Goal: Transaction & Acquisition: Purchase product/service

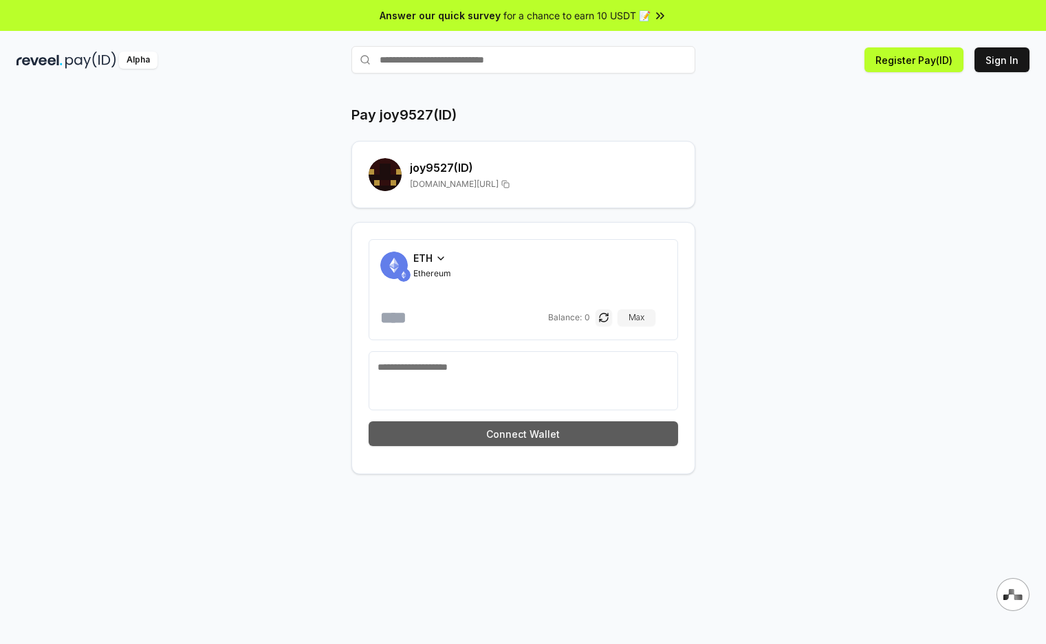
click at [543, 432] on button "Connect Wallet" at bounding box center [523, 434] width 309 height 25
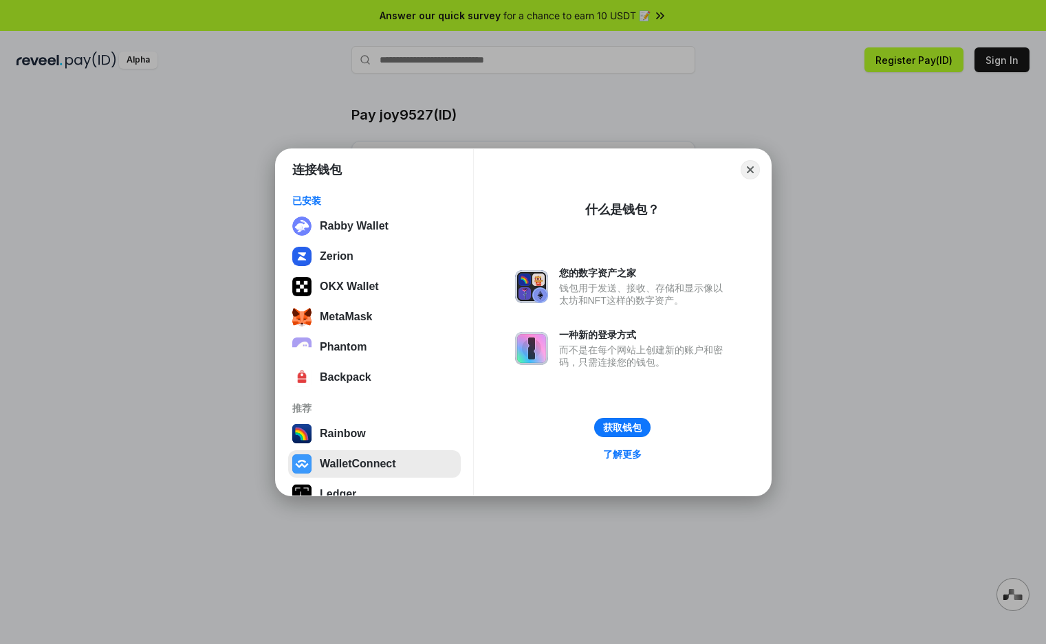
scroll to position [85, 0]
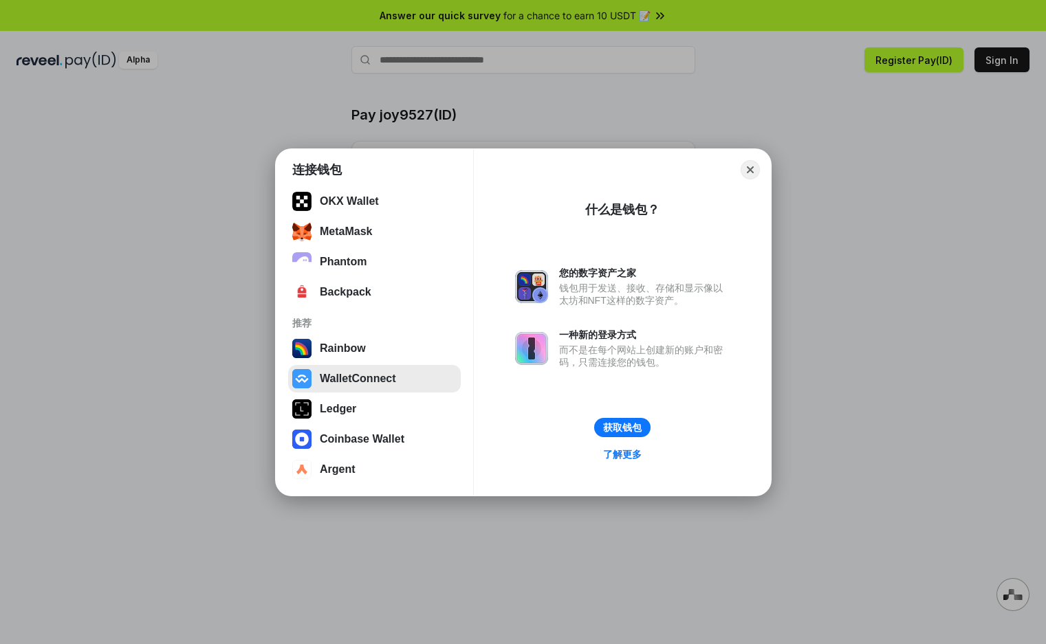
click at [395, 384] on button "WalletConnect" at bounding box center [374, 379] width 173 height 28
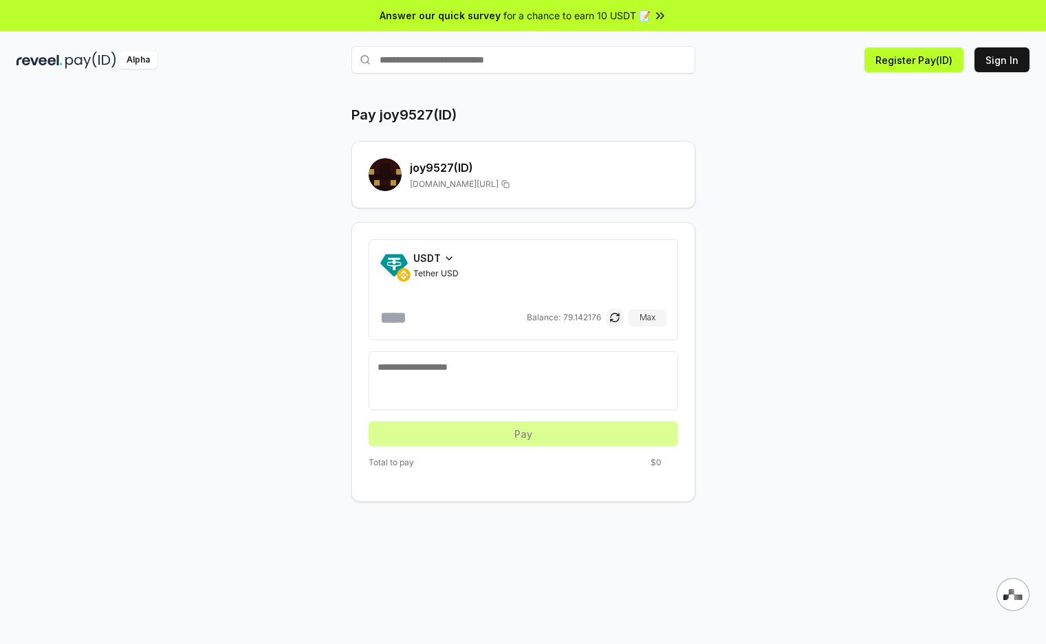
click at [488, 371] on textarea at bounding box center [524, 380] width 292 height 41
click at [445, 261] on icon at bounding box center [449, 258] width 11 height 11
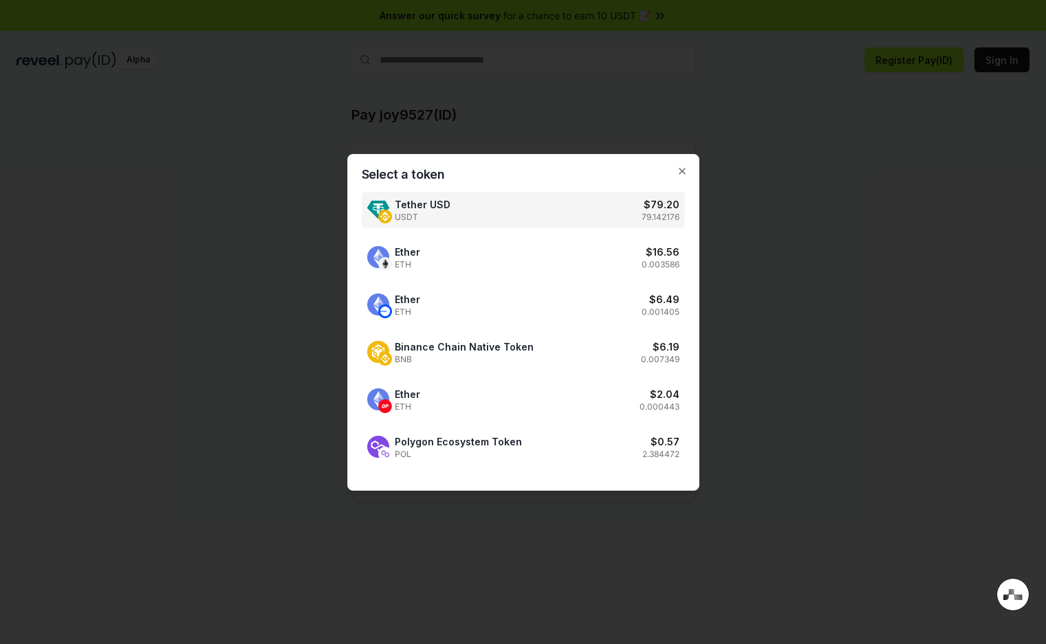
click at [532, 215] on div "Tether USD USDT $ 79.20 79.142176" at bounding box center [523, 210] width 323 height 36
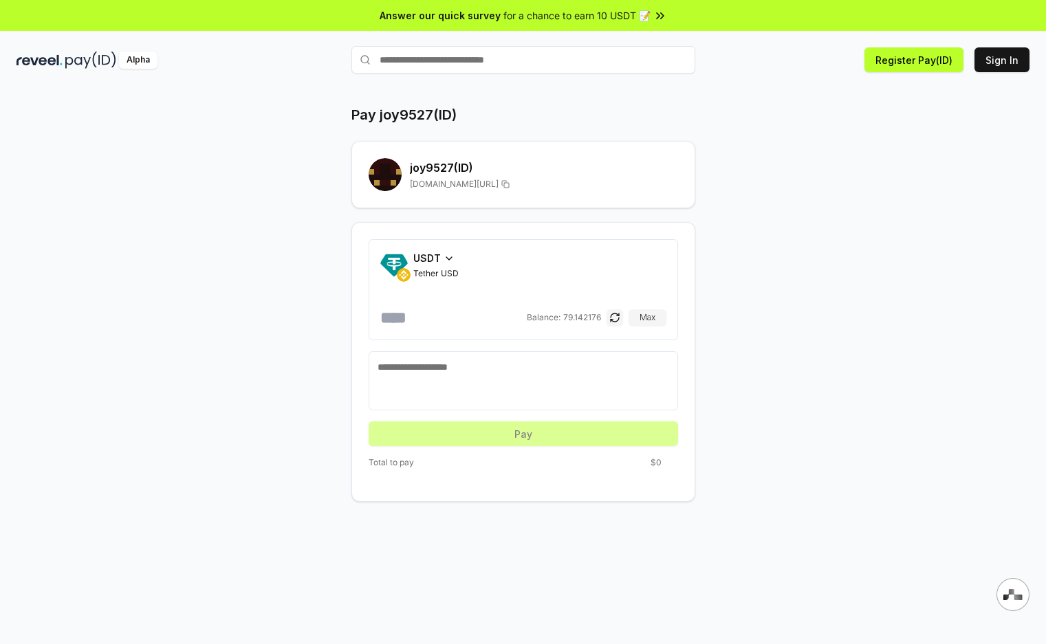
click at [435, 269] on span "Tether USD" at bounding box center [435, 273] width 45 height 11
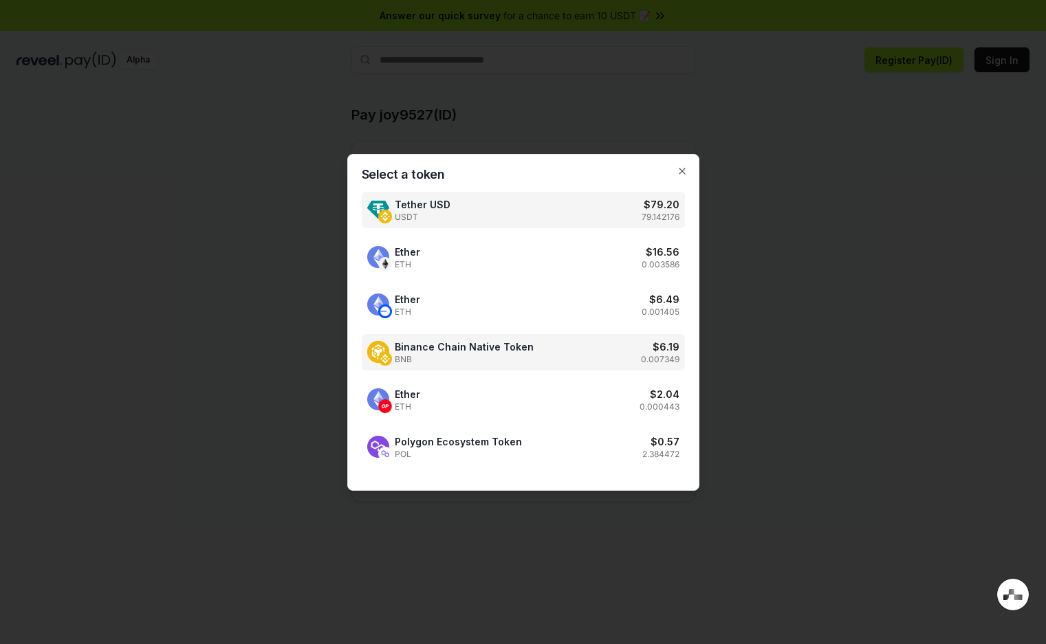
click at [592, 348] on div "Binance Chain Native Token BNB $ 6.19 0.007349" at bounding box center [523, 352] width 323 height 36
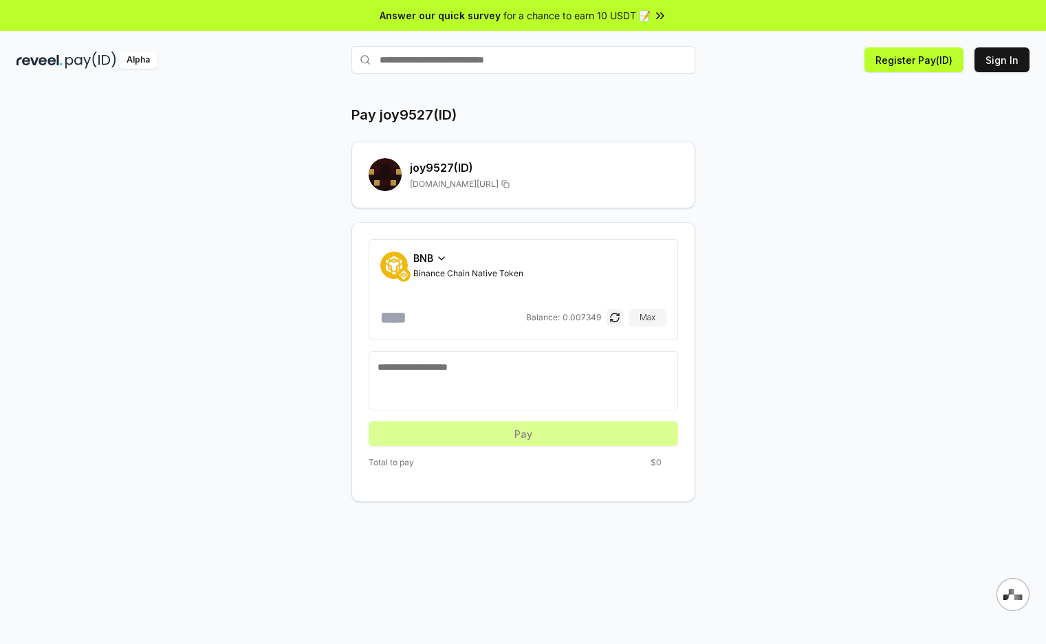
click at [435, 265] on div "BNB" at bounding box center [468, 258] width 110 height 14
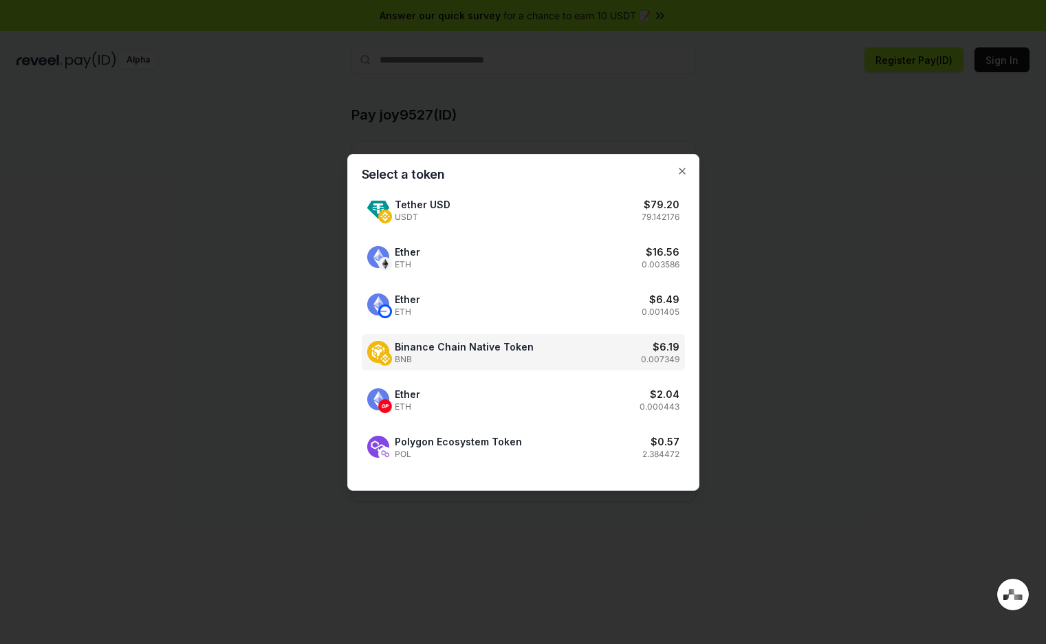
click at [796, 283] on div at bounding box center [523, 322] width 1046 height 644
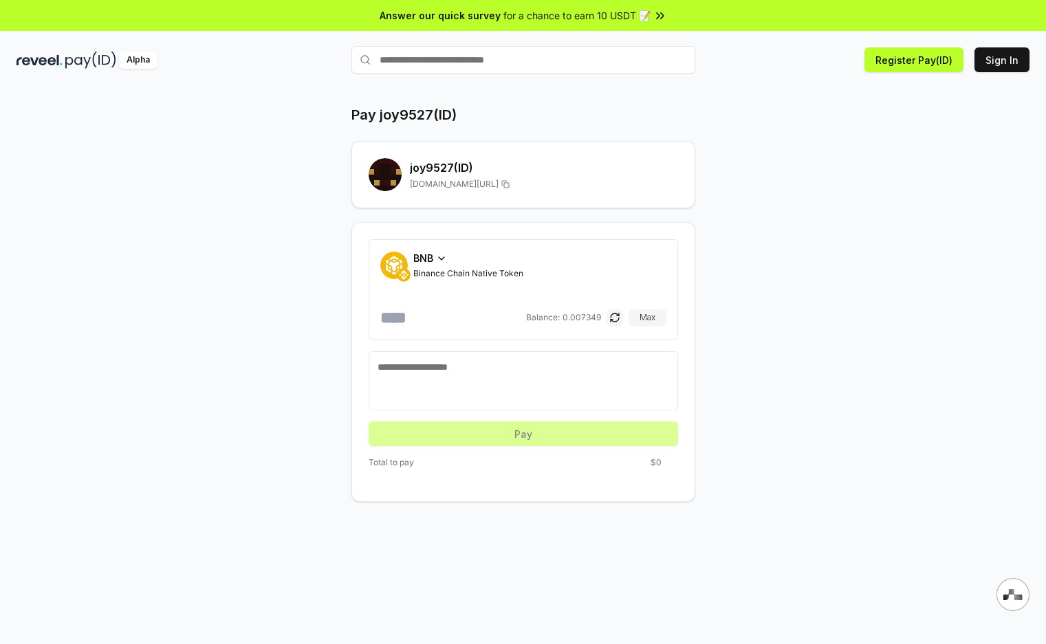
click at [442, 259] on icon at bounding box center [442, 258] width 6 height 3
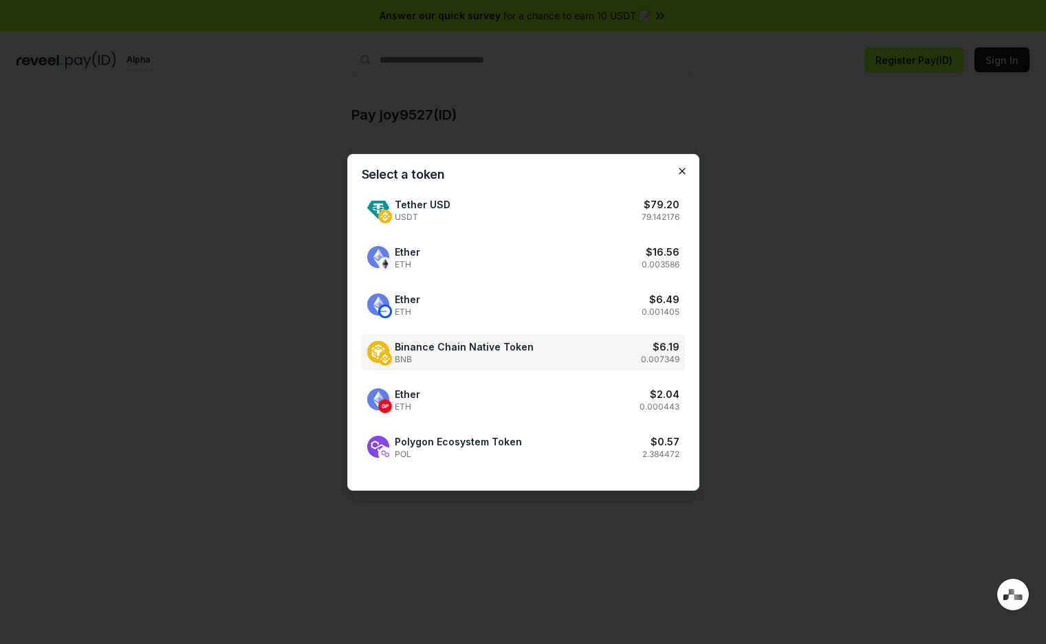
click at [684, 167] on icon "button" at bounding box center [682, 171] width 11 height 11
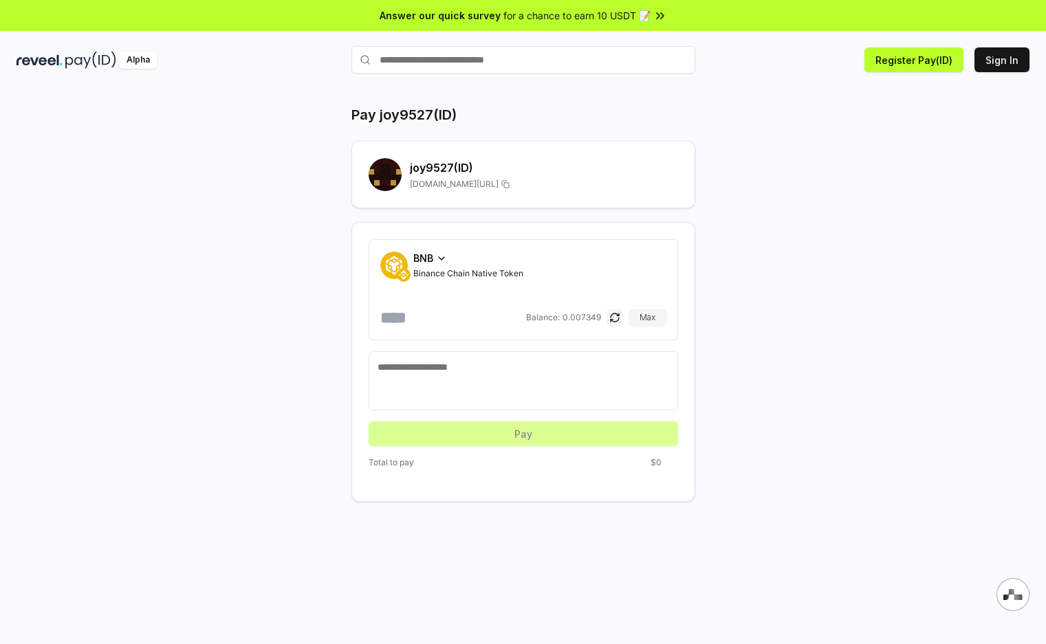
click at [448, 253] on div "BNB" at bounding box center [468, 258] width 110 height 14
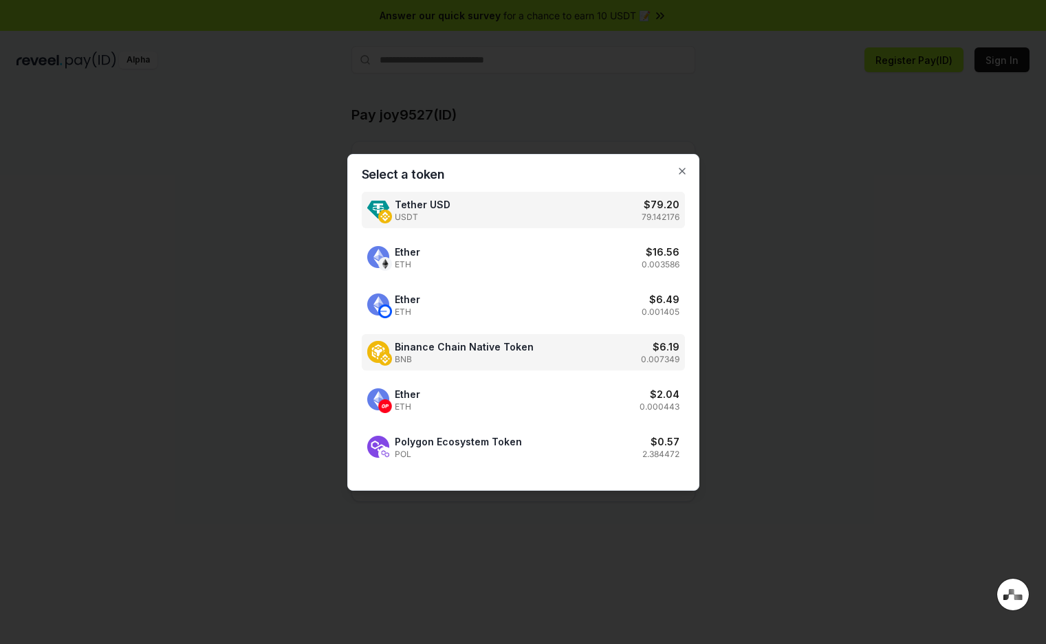
click at [482, 226] on div "Tether USD USDT $ 79.20 79.142176" at bounding box center [523, 210] width 323 height 36
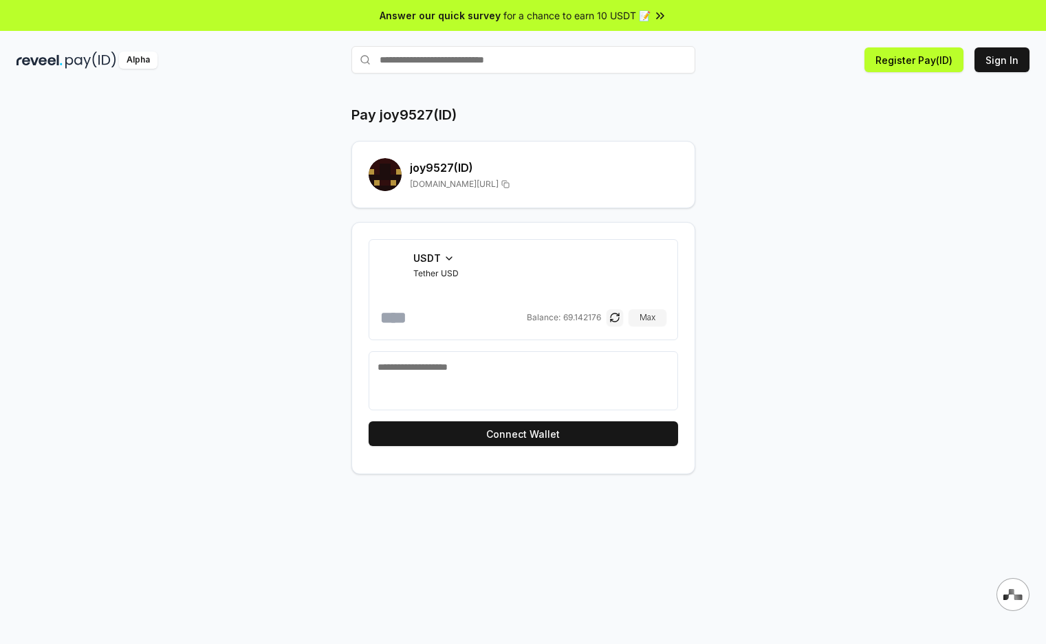
click at [461, 367] on textarea at bounding box center [524, 380] width 292 height 41
paste textarea "**********"
click at [444, 258] on icon at bounding box center [449, 258] width 11 height 11
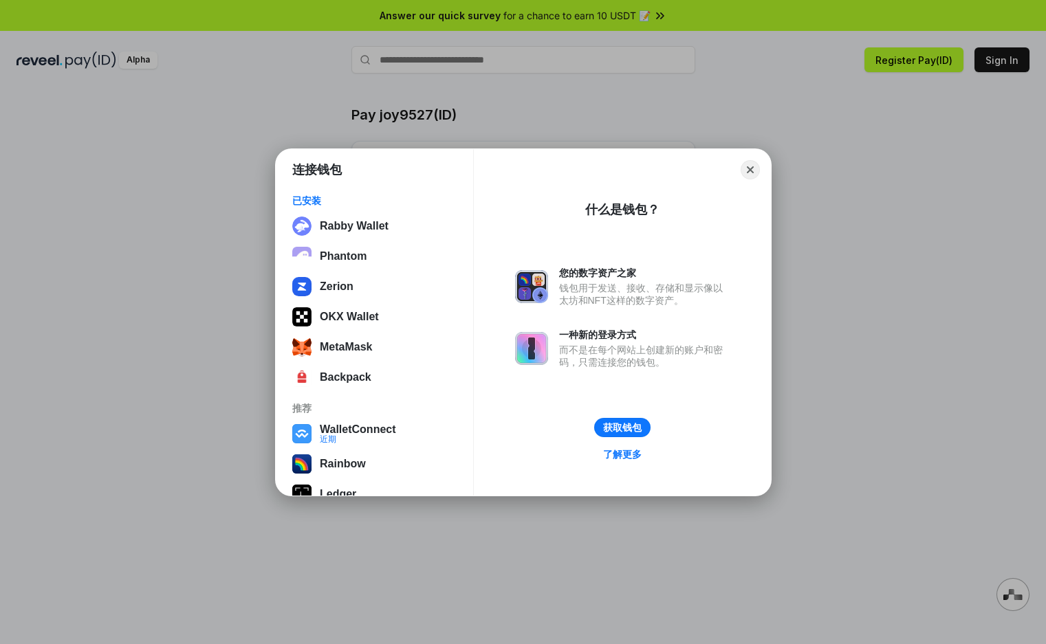
click at [543, 105] on div "连接钱包 已安装 Rabby Wallet Phantom Zerion OKX Wallet MetaMask Backpack 推荐 WalletConn…" at bounding box center [522, 321] width 1321 height 919
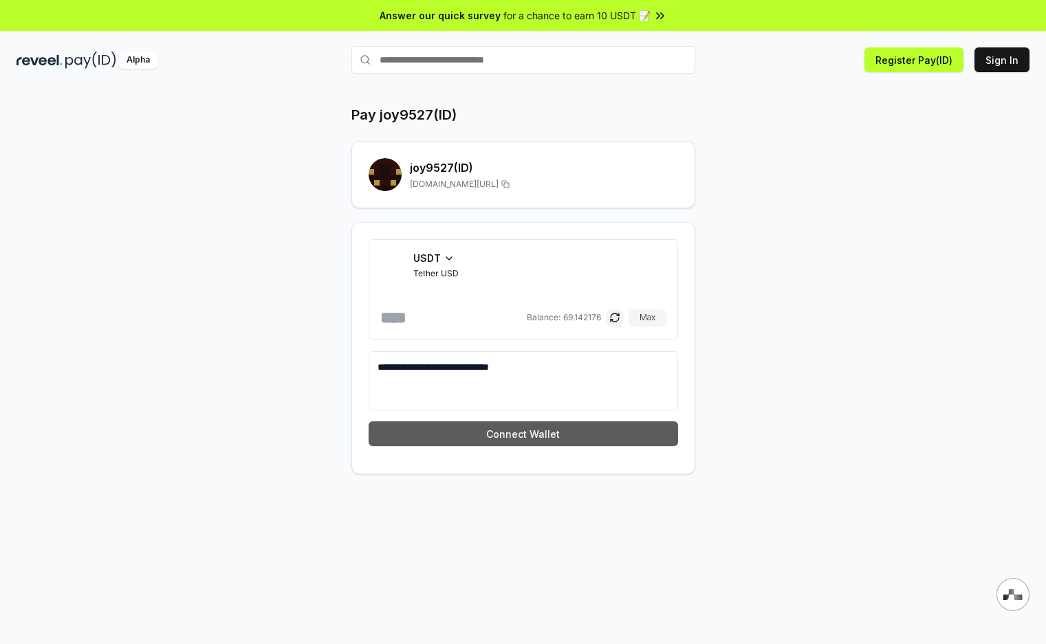
click at [605, 433] on button "Connect Wallet" at bounding box center [523, 434] width 309 height 25
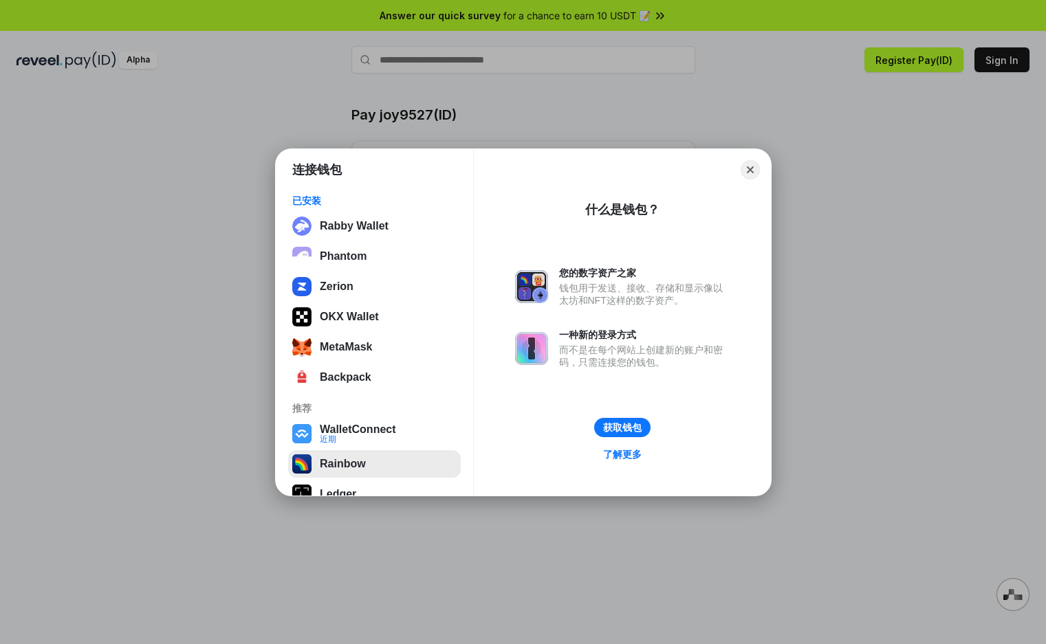
scroll to position [87, 0]
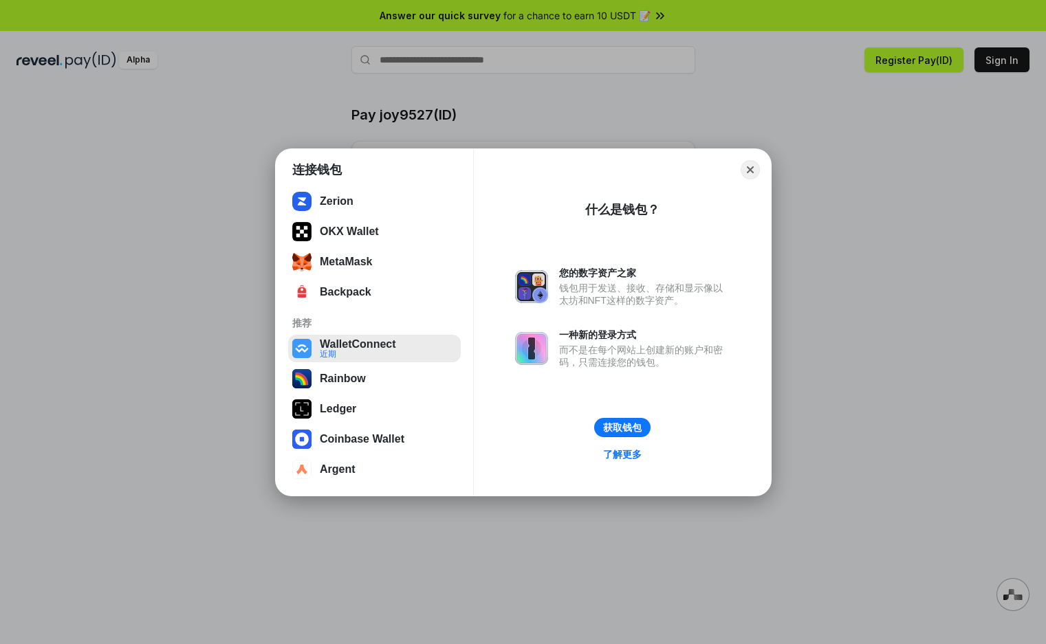
click at [374, 343] on button "WalletConnect 近期" at bounding box center [374, 349] width 173 height 28
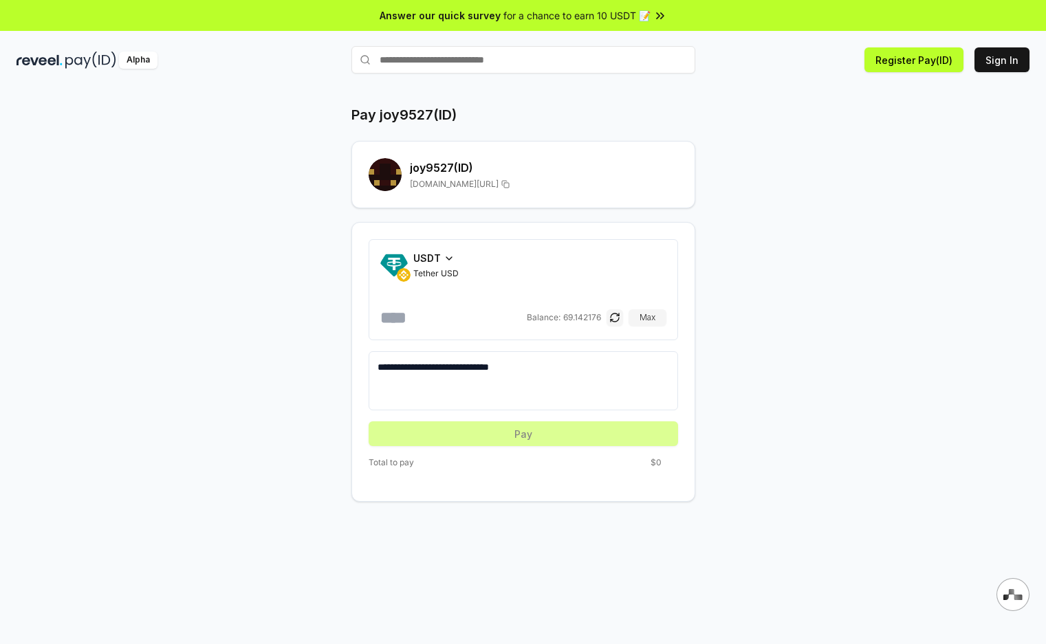
click at [442, 270] on span "Tether USD" at bounding box center [435, 273] width 45 height 11
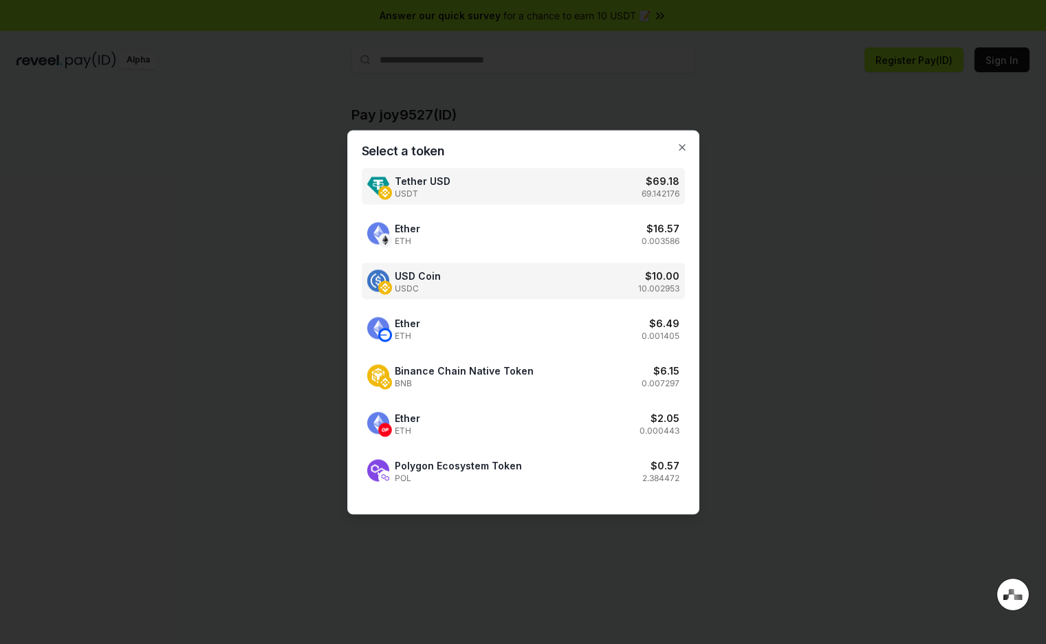
click at [532, 273] on div "USD Coin USDC $ 10.00 10.002953" at bounding box center [523, 281] width 323 height 36
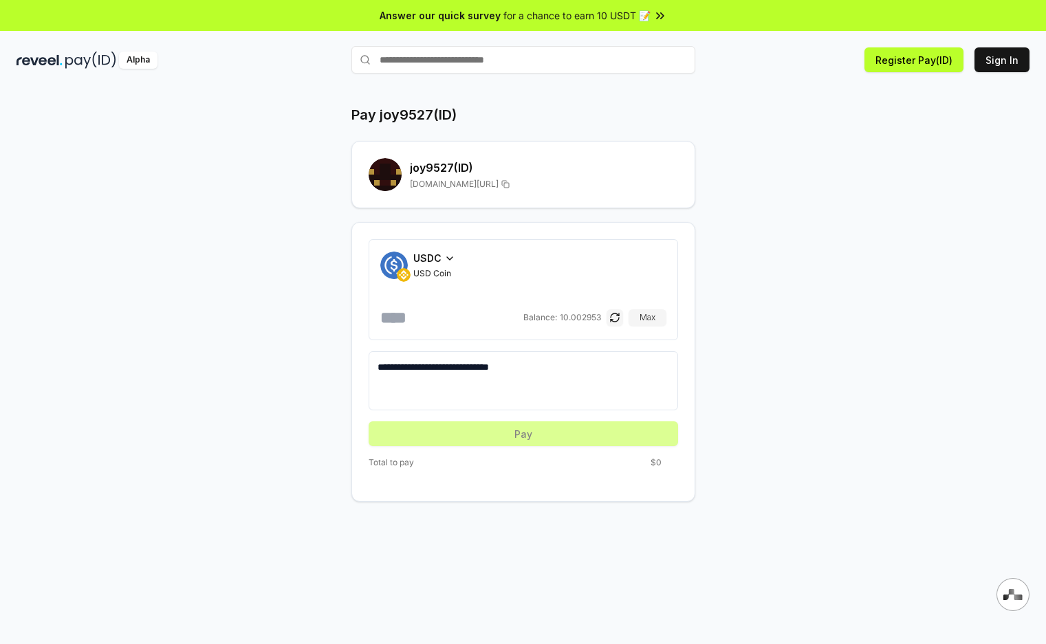
click at [465, 369] on textarea "**********" at bounding box center [524, 380] width 292 height 41
click at [406, 367] on textarea "**********" at bounding box center [524, 380] width 292 height 41
click at [600, 367] on textarea "**********" at bounding box center [524, 380] width 292 height 41
click at [533, 369] on textarea "**********" at bounding box center [524, 380] width 292 height 41
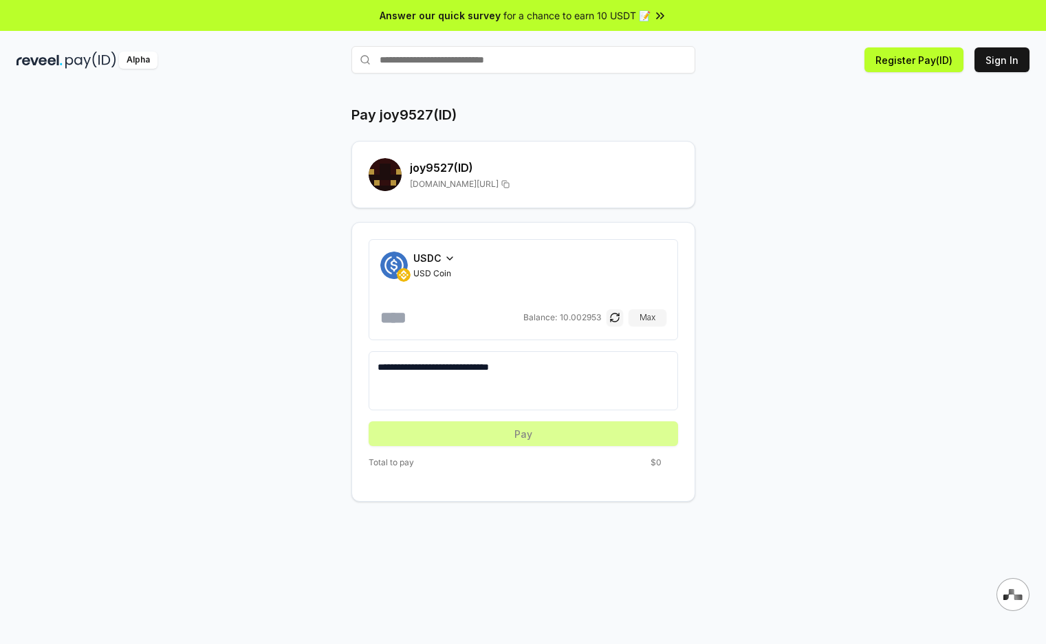
click at [527, 369] on textarea "**********" at bounding box center [524, 380] width 292 height 41
drag, startPoint x: 519, startPoint y: 367, endPoint x: 600, endPoint y: 369, distance: 81.2
click at [600, 369] on textarea "**********" at bounding box center [524, 380] width 292 height 41
click at [428, 312] on input "number" at bounding box center [450, 318] width 140 height 22
click at [575, 368] on textarea "**********" at bounding box center [524, 380] width 292 height 41
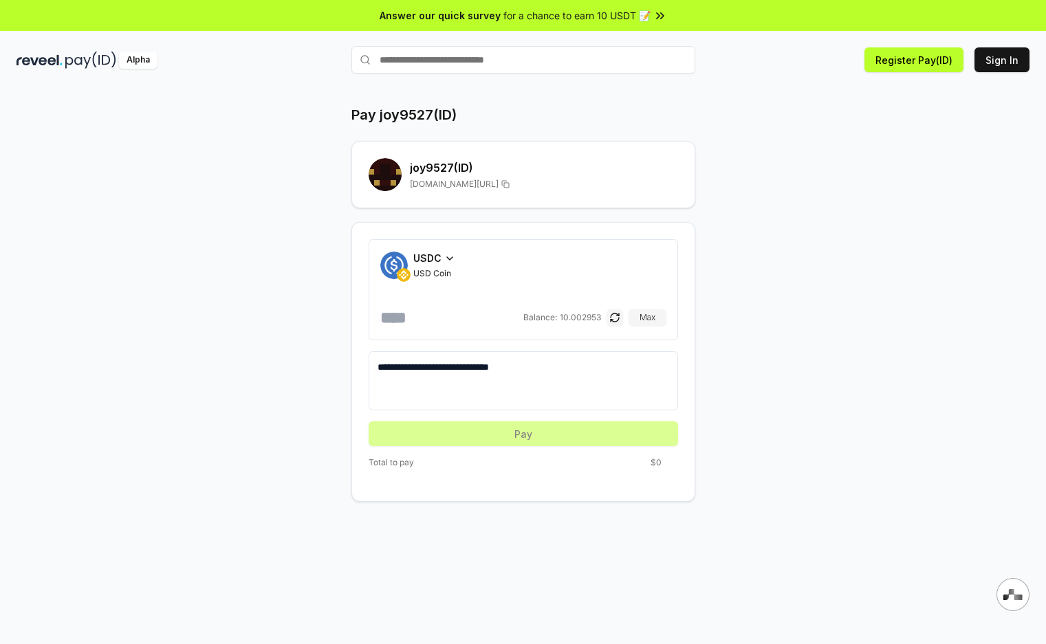
drag, startPoint x: 518, startPoint y: 369, endPoint x: 613, endPoint y: 365, distance: 95.7
click at [613, 365] on textarea "**********" at bounding box center [524, 380] width 292 height 41
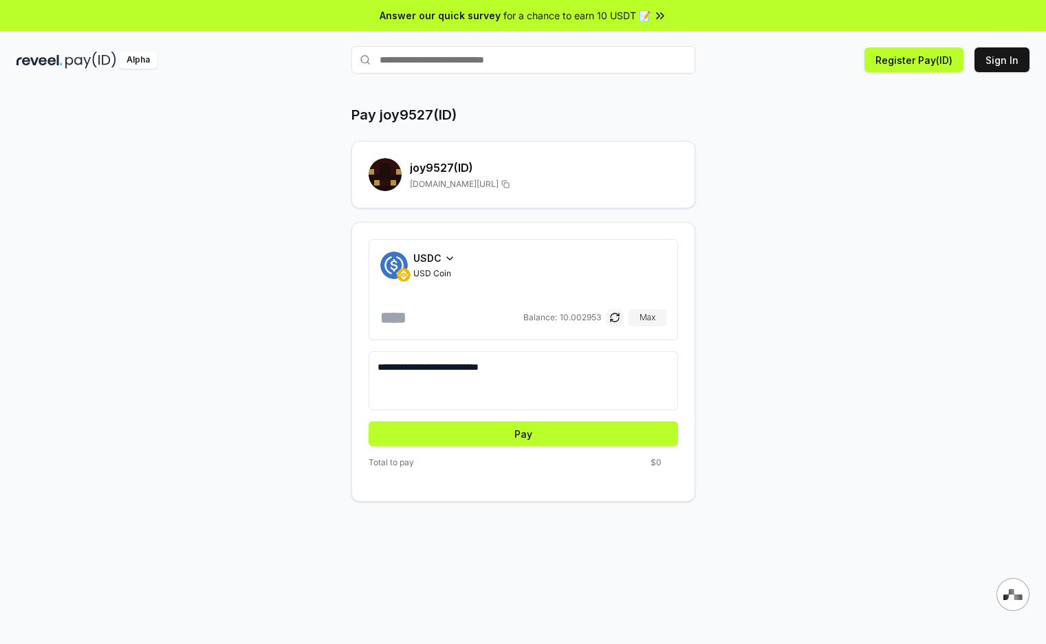
drag, startPoint x: 527, startPoint y: 365, endPoint x: 518, endPoint y: 367, distance: 9.2
click at [518, 367] on textarea "**********" at bounding box center [524, 380] width 292 height 41
paste textarea "**********"
type textarea "**********"
click at [434, 321] on input "number" at bounding box center [450, 318] width 140 height 22
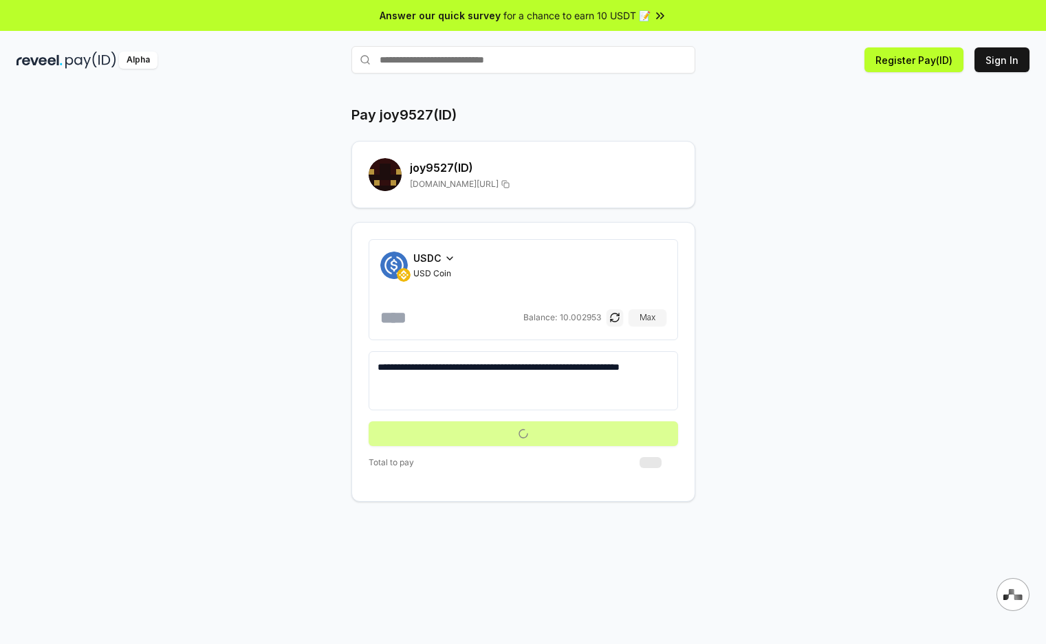
type input "*"
click at [762, 364] on div "**********" at bounding box center [523, 303] width 825 height 397
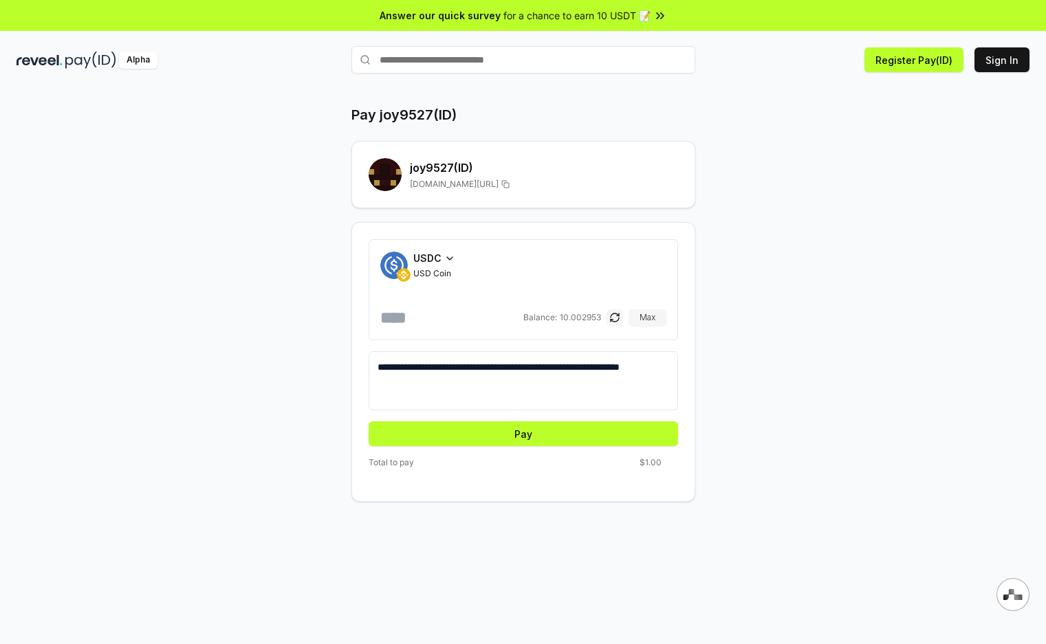
click at [404, 311] on input "*" at bounding box center [450, 318] width 140 height 22
click at [831, 389] on div "**********" at bounding box center [523, 303] width 825 height 397
click at [543, 442] on button "Pay" at bounding box center [523, 434] width 309 height 25
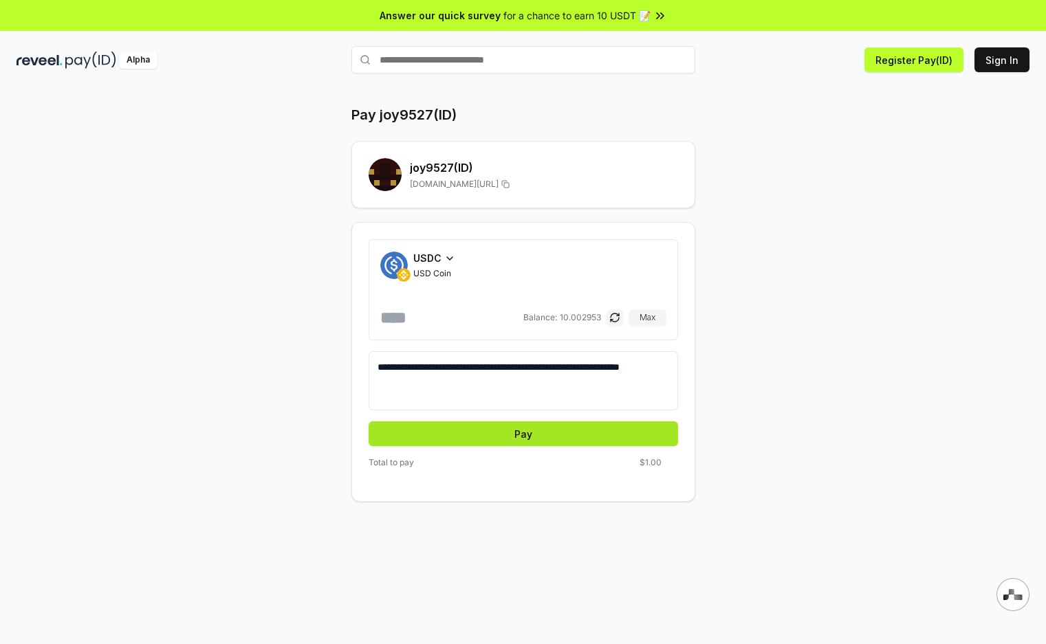
click at [536, 442] on button "Pay" at bounding box center [523, 434] width 309 height 25
click at [539, 415] on form "**********" at bounding box center [523, 342] width 309 height 207
click at [511, 437] on button "Pay" at bounding box center [523, 434] width 309 height 25
click at [512, 434] on button "Pay" at bounding box center [523, 434] width 309 height 25
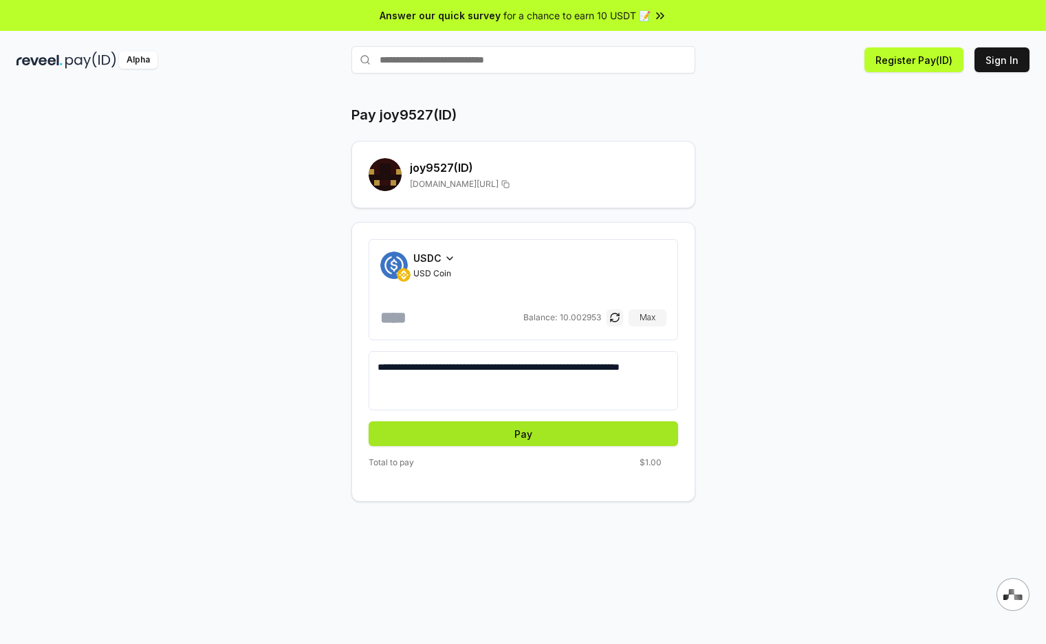
click at [512, 434] on button "Pay" at bounding box center [523, 434] width 309 height 25
click at [408, 294] on div "USDC USD Coin * Balance: 10.002953 Max" at bounding box center [523, 290] width 286 height 78
drag, startPoint x: 408, startPoint y: 294, endPoint x: 404, endPoint y: 302, distance: 9.2
click at [407, 294] on div "USDC USD Coin * Balance: 10.002953 Max" at bounding box center [523, 290] width 286 height 78
click at [398, 315] on input "*" at bounding box center [450, 318] width 140 height 22
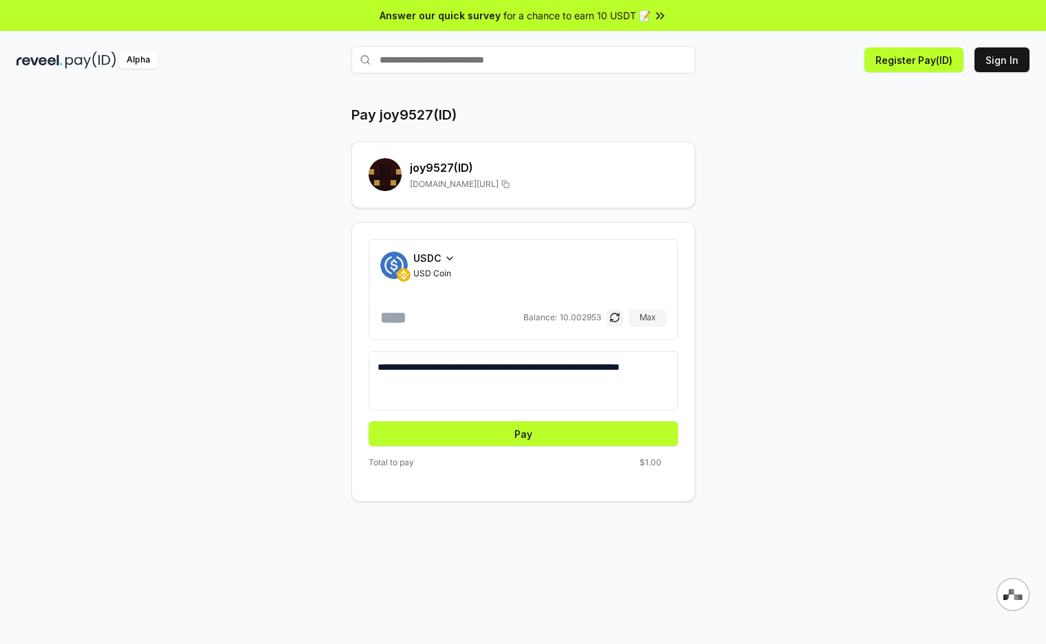
click at [398, 315] on input "*" at bounding box center [450, 318] width 140 height 22
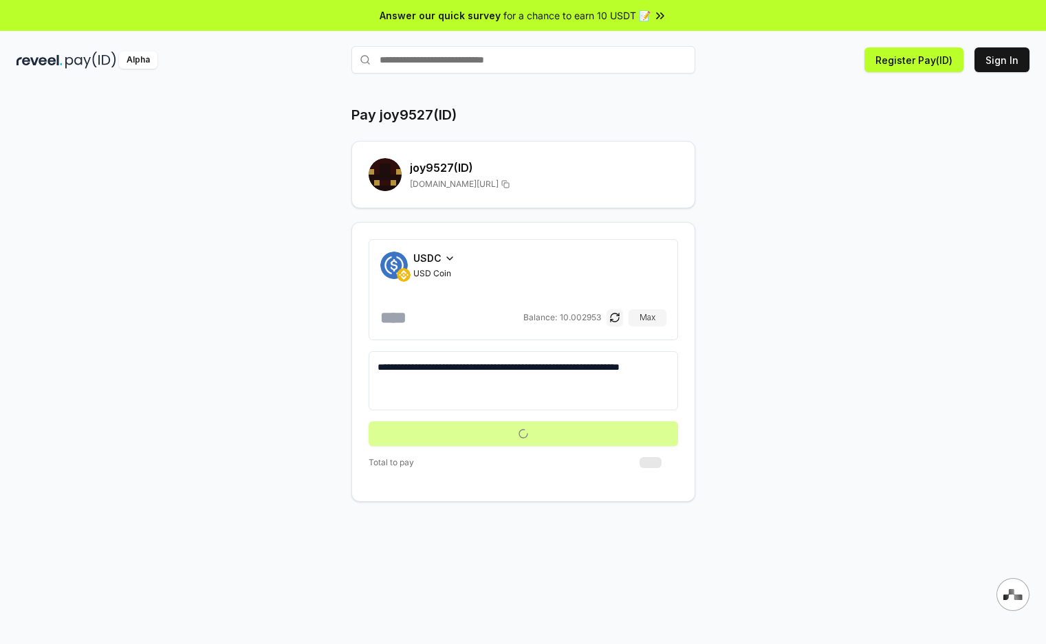
type input "*"
click at [797, 404] on div "**********" at bounding box center [523, 303] width 825 height 397
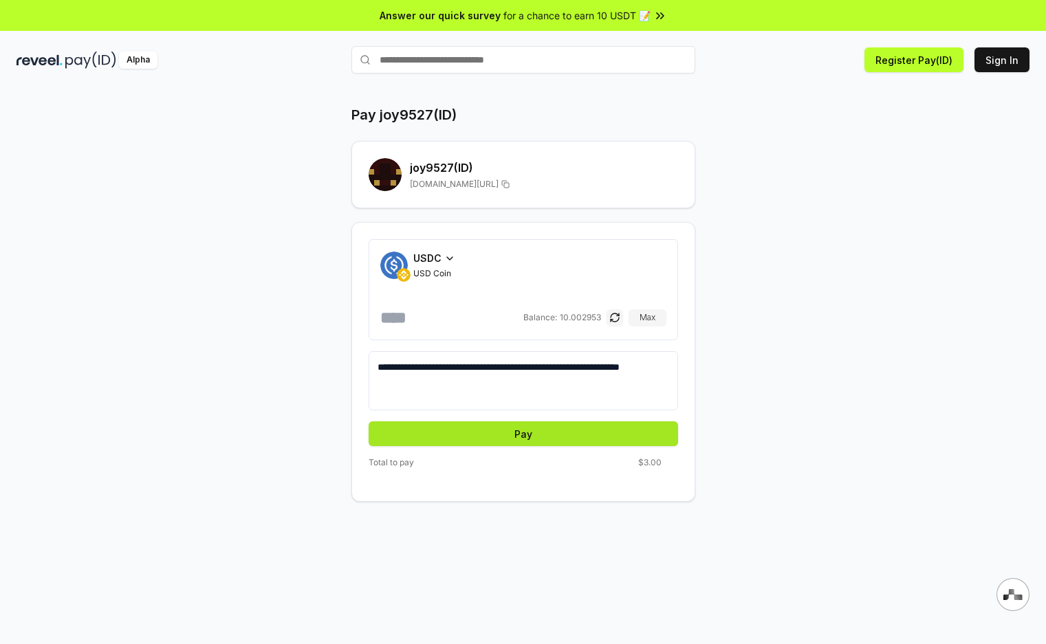
click at [524, 439] on button "Pay" at bounding box center [523, 434] width 309 height 25
click at [517, 432] on button "Pay" at bounding box center [523, 434] width 309 height 25
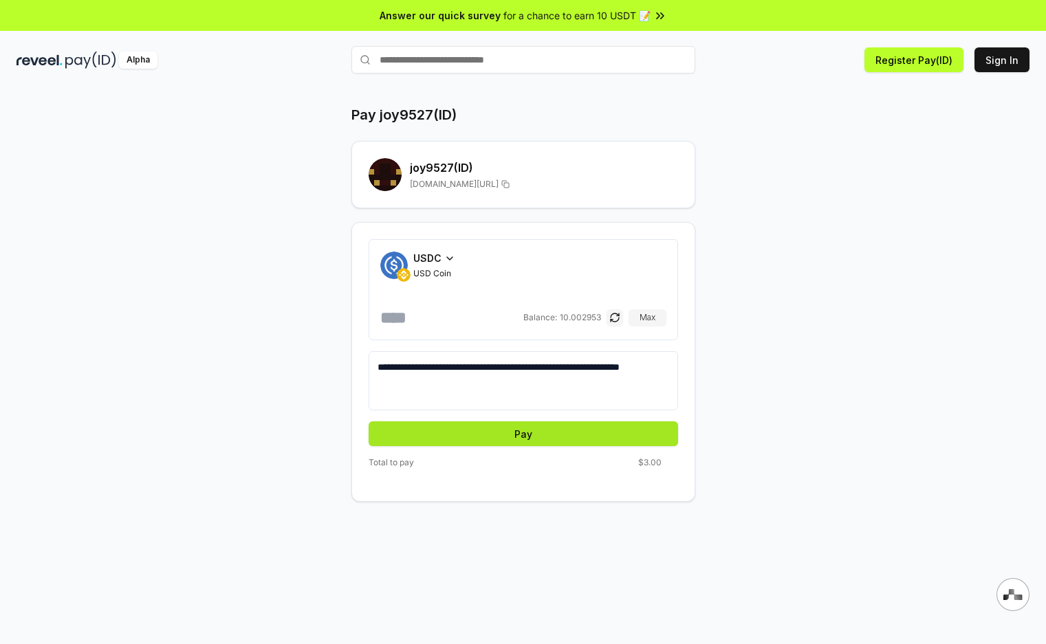
click at [517, 432] on button "Pay" at bounding box center [523, 434] width 309 height 25
click at [534, 376] on textarea "**********" at bounding box center [524, 380] width 292 height 41
click at [400, 472] on div "Total to pay $3.00" at bounding box center [523, 465] width 309 height 17
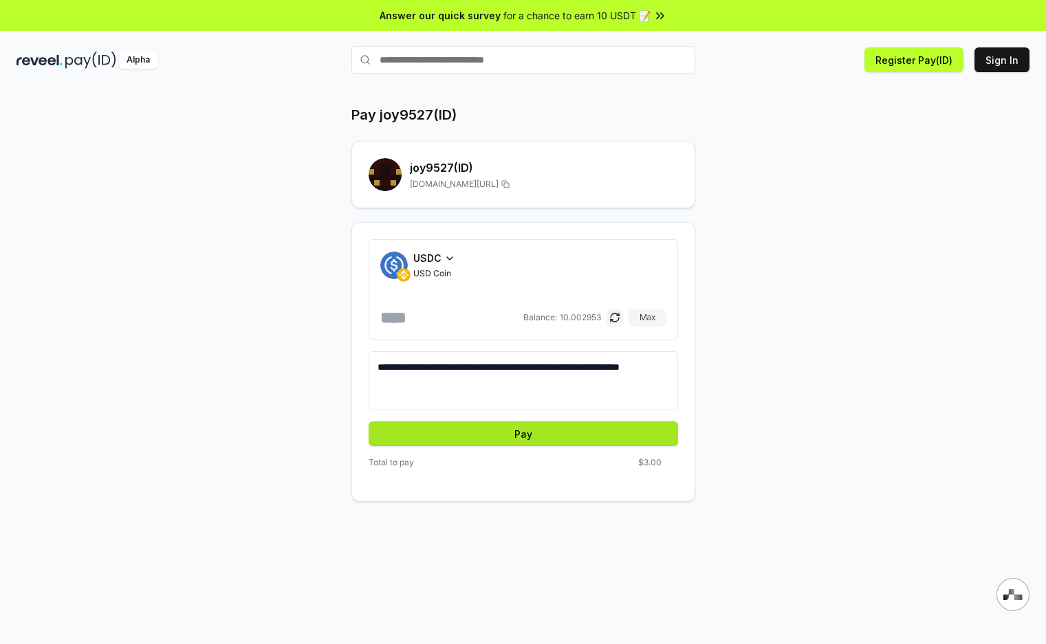
click at [494, 433] on button "Pay" at bounding box center [523, 434] width 309 height 25
click at [499, 442] on button "Pay" at bounding box center [523, 434] width 309 height 25
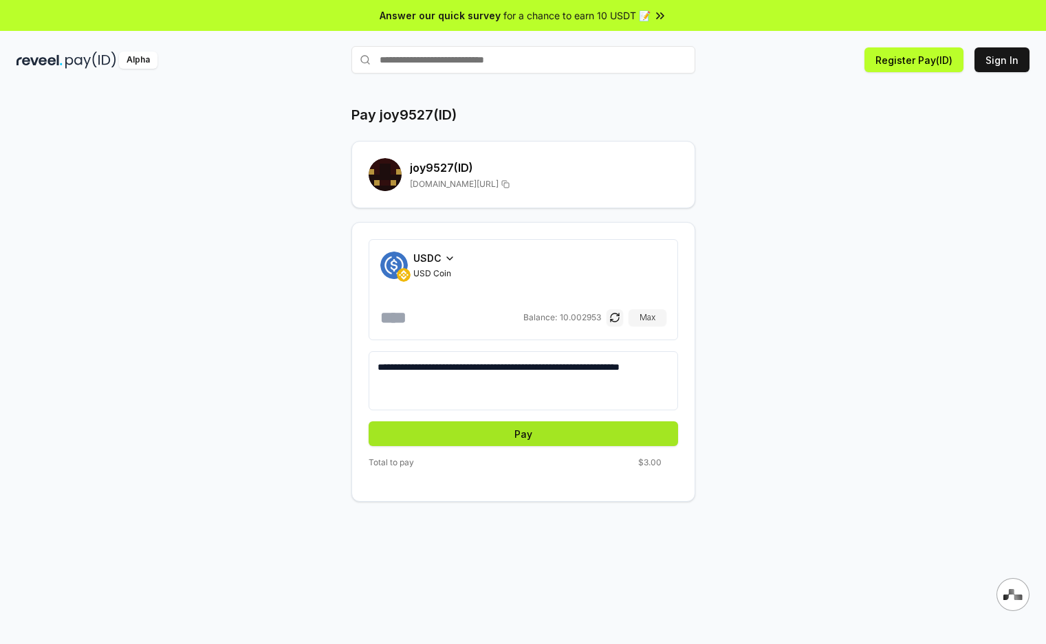
click at [499, 442] on button "Pay" at bounding box center [523, 434] width 309 height 25
drag, startPoint x: 499, startPoint y: 442, endPoint x: 906, endPoint y: 321, distance: 424.6
click at [500, 442] on button "Pay" at bounding box center [523, 434] width 309 height 25
click at [1004, 295] on div "**********" at bounding box center [523, 381] width 1046 height 606
click at [553, 432] on button "Pay" at bounding box center [523, 434] width 309 height 25
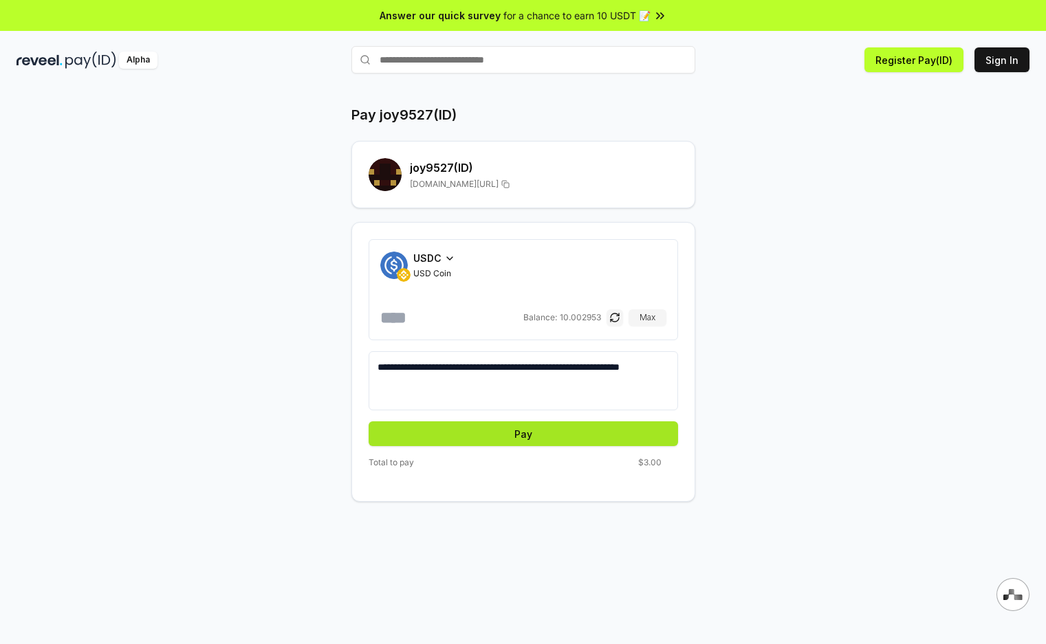
click at [553, 432] on button "Pay" at bounding box center [523, 434] width 309 height 25
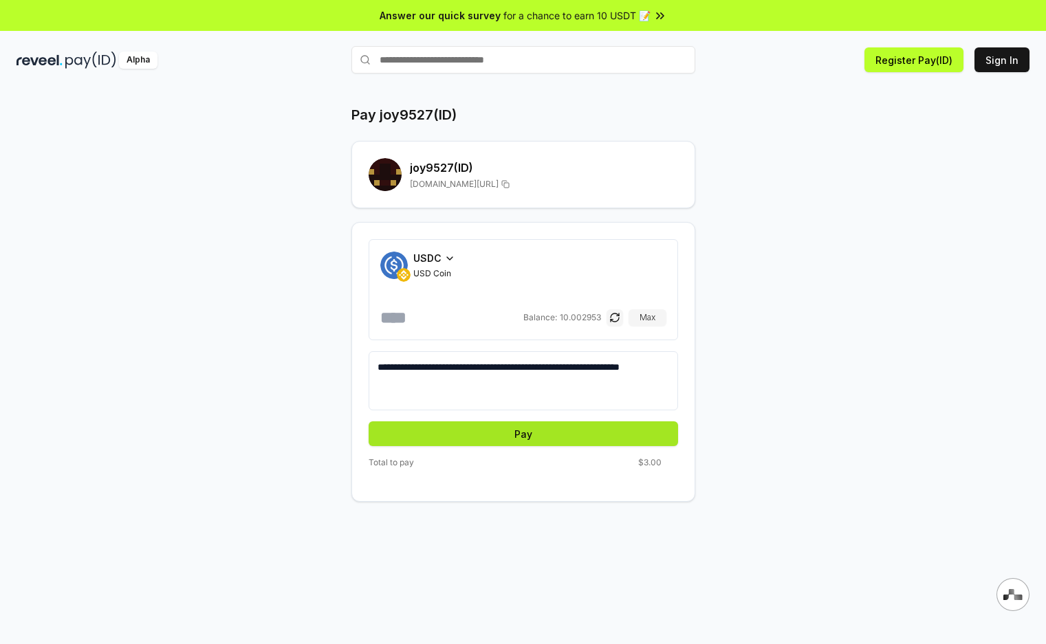
click at [553, 432] on button "Pay" at bounding box center [523, 434] width 309 height 25
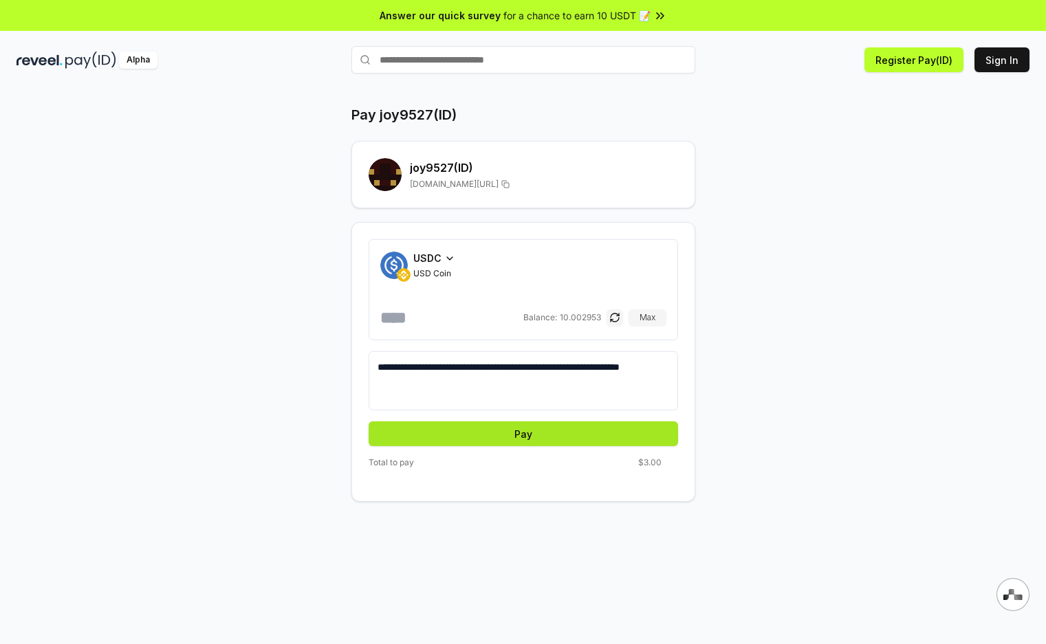
click at [553, 432] on button "Pay" at bounding box center [523, 434] width 309 height 25
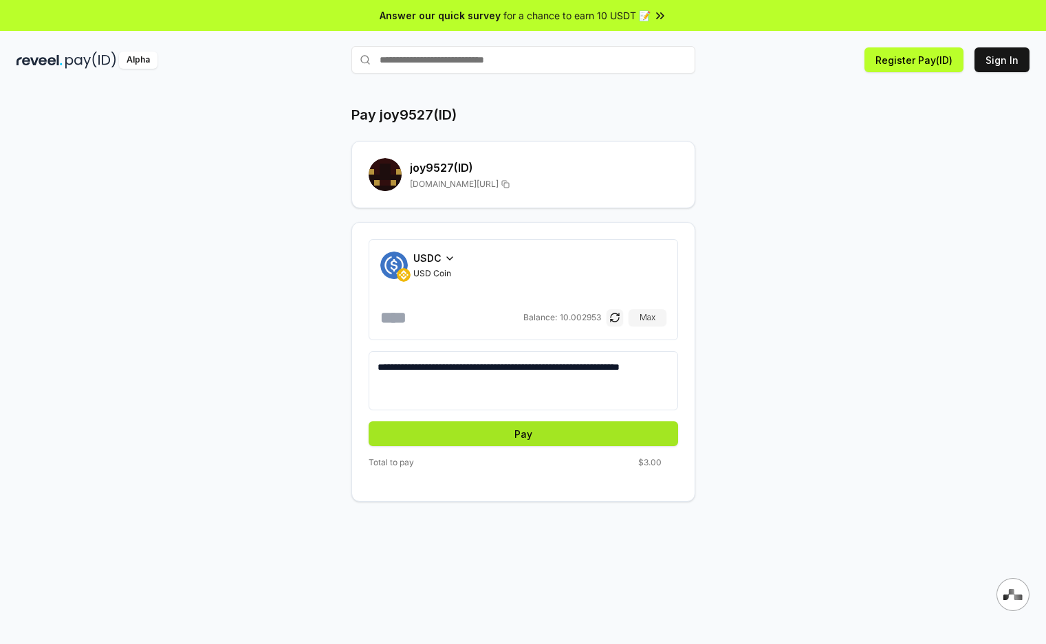
click at [525, 431] on button "Pay" at bounding box center [523, 434] width 309 height 25
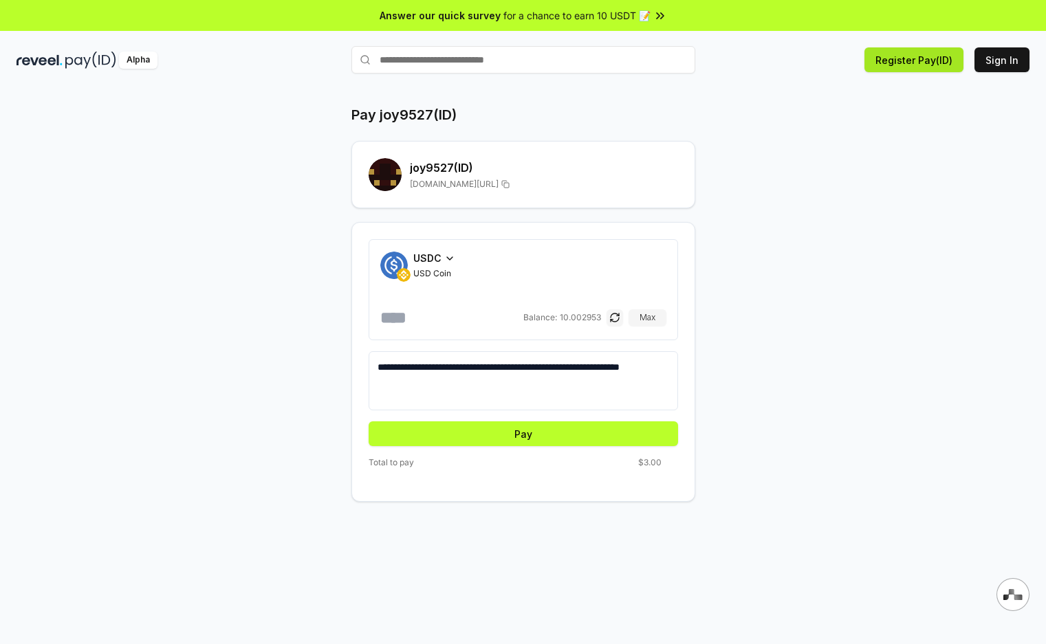
click at [908, 60] on button "Register Pay(ID)" at bounding box center [913, 59] width 99 height 25
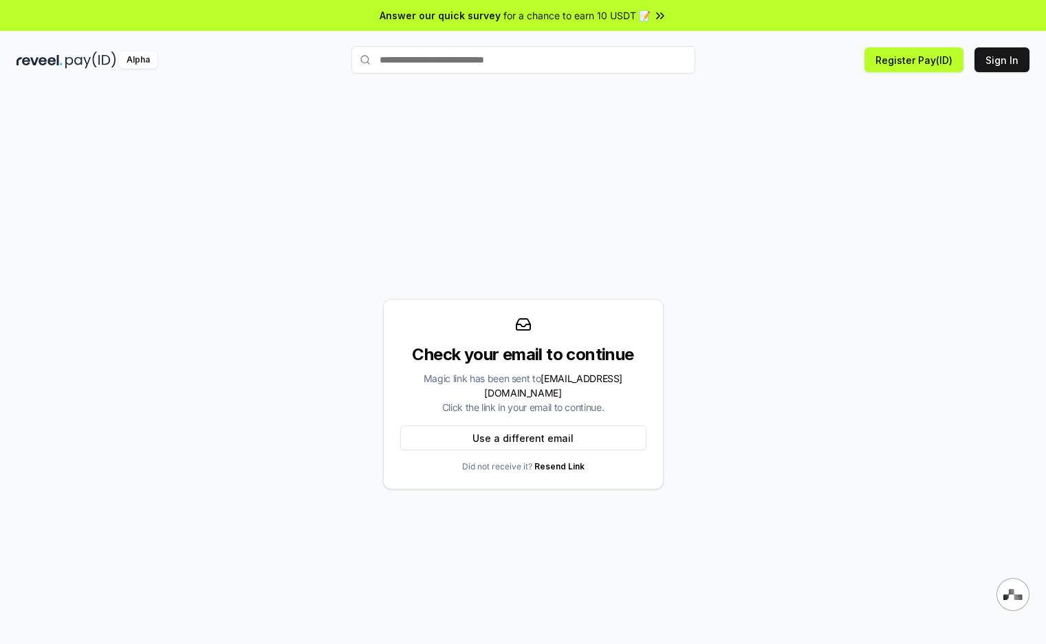
click at [697, 164] on div "Check your email to continue Magic link has been sent to [EMAIL_ADDRESS][DOMAIN…" at bounding box center [523, 394] width 1013 height 578
click at [549, 257] on div "Check your email to continue Magic link has been sent to [EMAIL_ADDRESS][DOMAIN…" at bounding box center [523, 394] width 1013 height 578
click at [620, 139] on div "Check your email to continue Magic link has been sent to [EMAIL_ADDRESS][DOMAIN…" at bounding box center [523, 394] width 1013 height 578
click at [83, 59] on img at bounding box center [90, 60] width 51 height 17
click at [126, 63] on div "Alpha" at bounding box center [138, 60] width 39 height 17
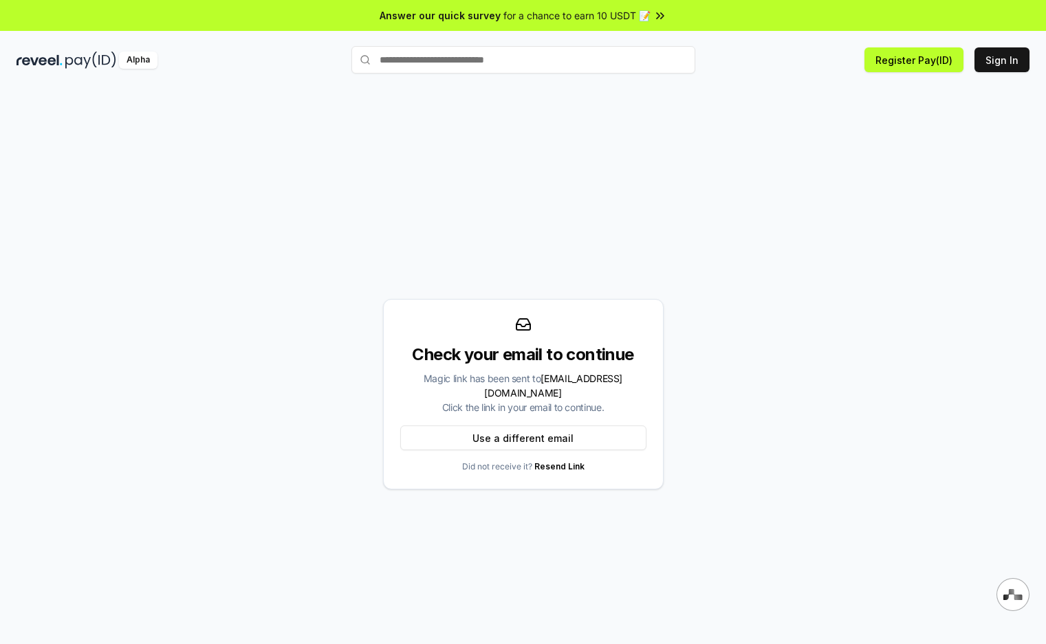
click at [76, 65] on img at bounding box center [90, 60] width 51 height 17
click at [788, 185] on div "Check your email to continue Magic link has been sent to [EMAIL_ADDRESS][DOMAIN…" at bounding box center [523, 394] width 1013 height 578
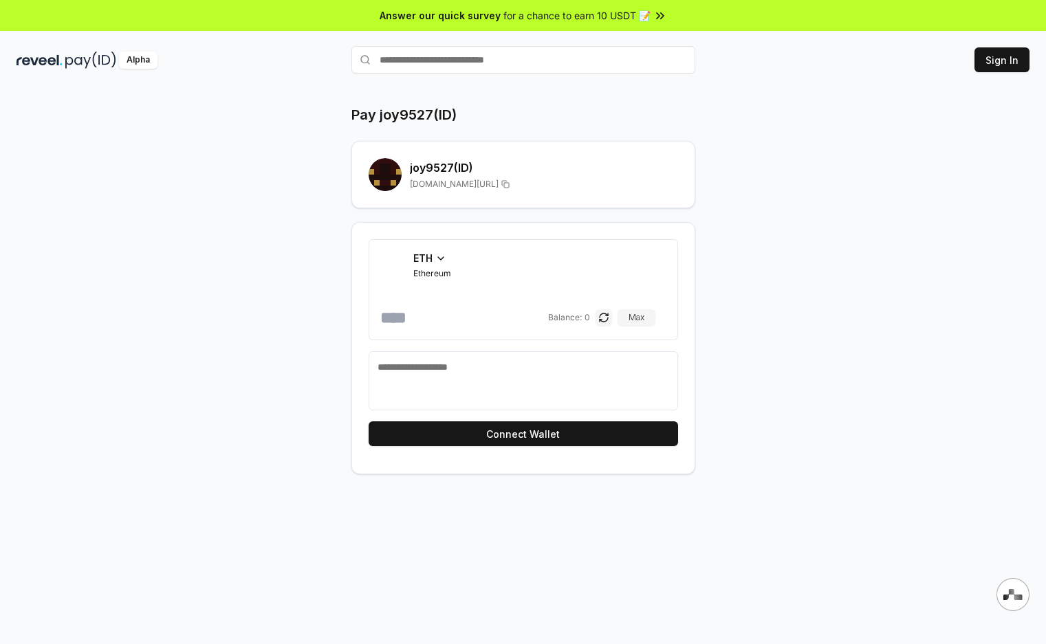
click at [466, 307] on input "number" at bounding box center [462, 318] width 165 height 22
click at [433, 263] on span "USDT" at bounding box center [427, 258] width 28 height 14
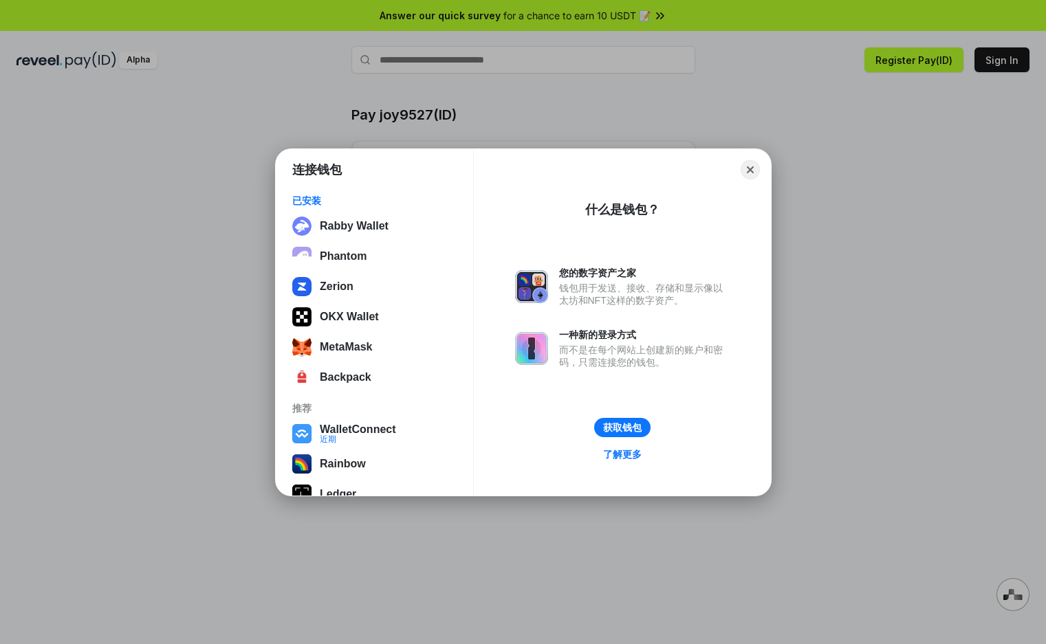
scroll to position [87, 0]
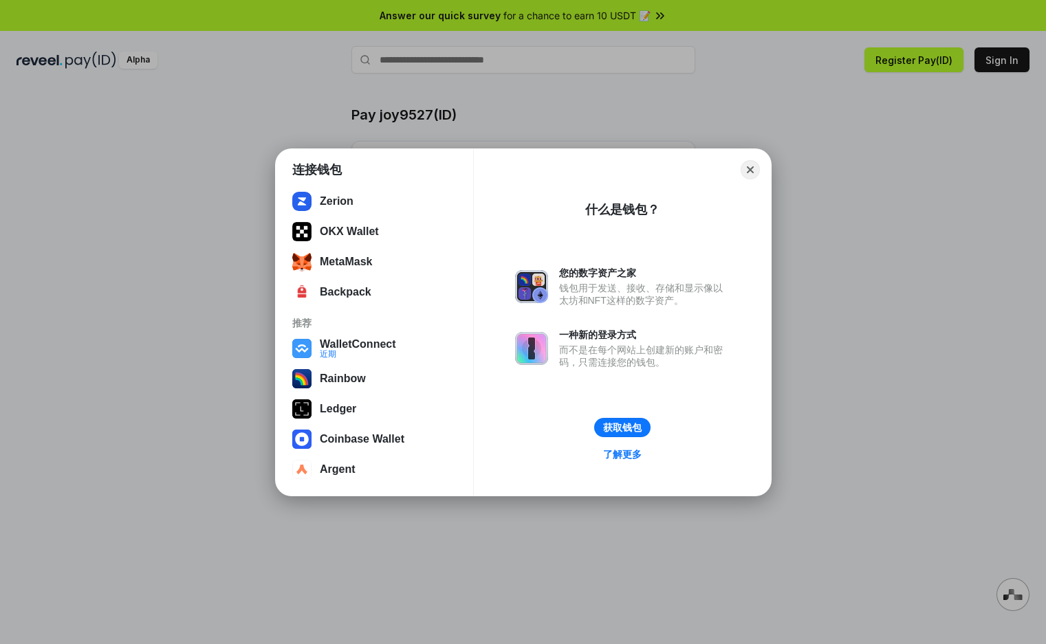
click at [885, 304] on div "连接钱包 已安装 Rabby Wallet Phantom Zerion OKX Wallet MetaMask Backpack 推荐 WalletConn…" at bounding box center [522, 321] width 1321 height 919
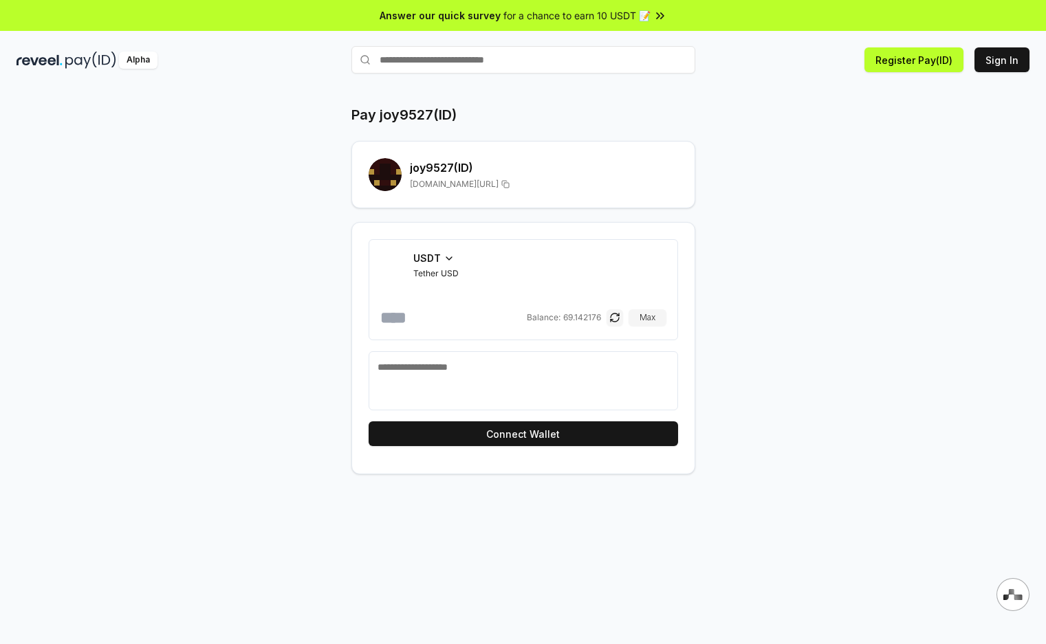
click at [444, 168] on h2 "joy9527 (ID)" at bounding box center [544, 168] width 268 height 17
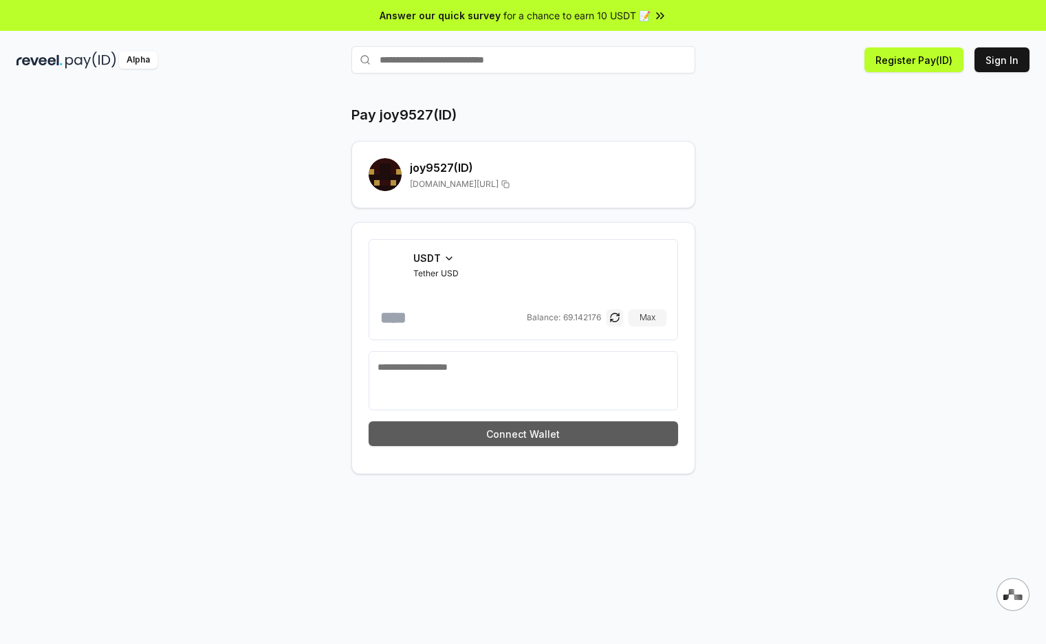
click at [486, 442] on button "Connect Wallet" at bounding box center [523, 434] width 309 height 25
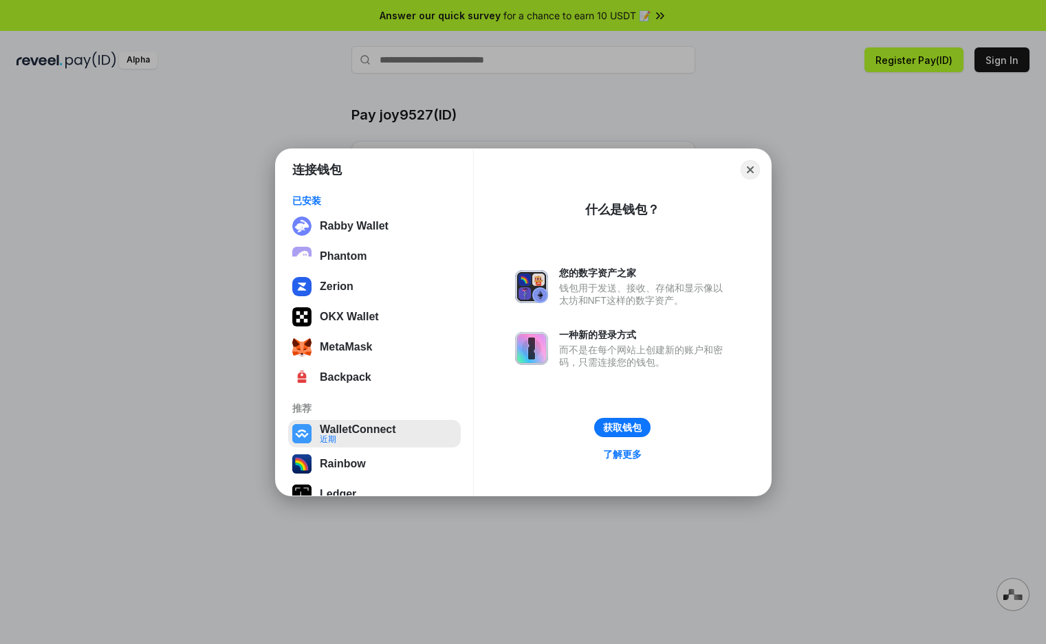
click at [371, 435] on button "WalletConnect 近期" at bounding box center [374, 434] width 173 height 28
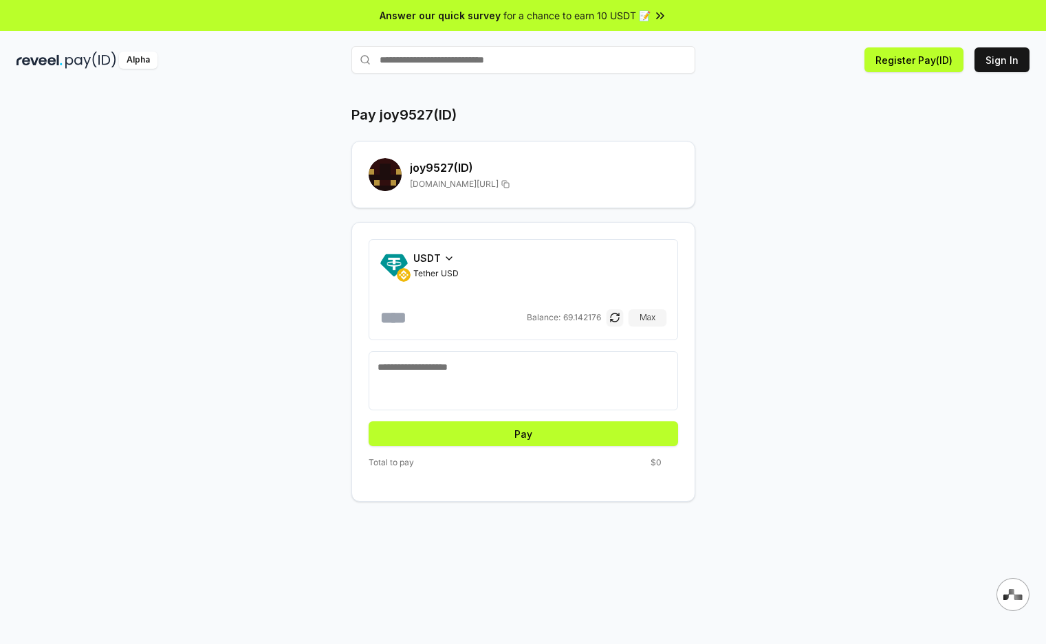
click at [420, 253] on span "USDT" at bounding box center [427, 258] width 28 height 14
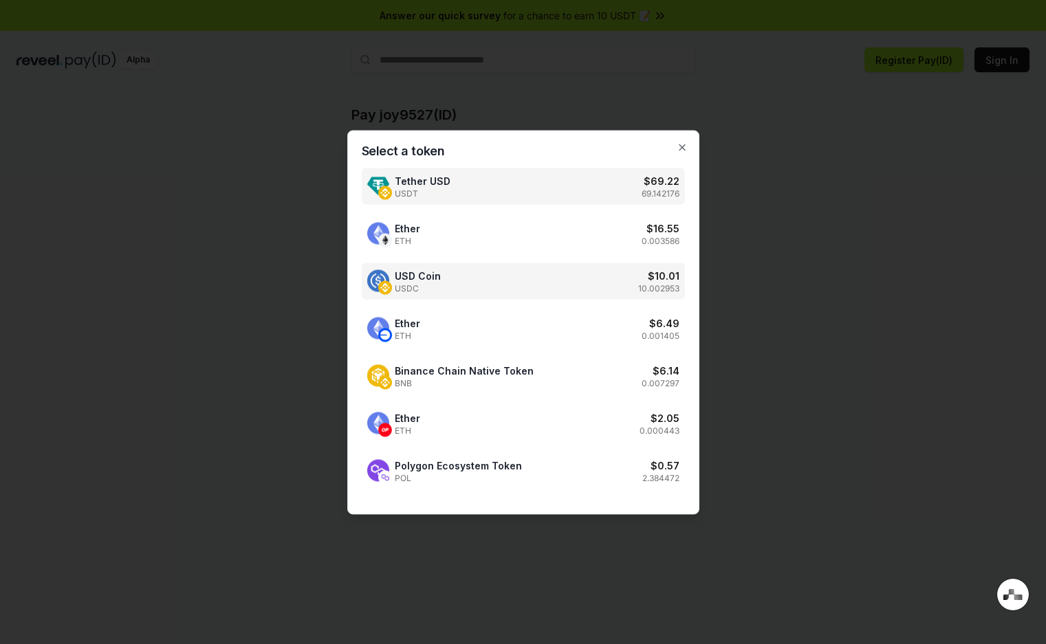
click at [513, 280] on div "USD Coin USDC $ 10.01 10.002953" at bounding box center [523, 281] width 323 height 36
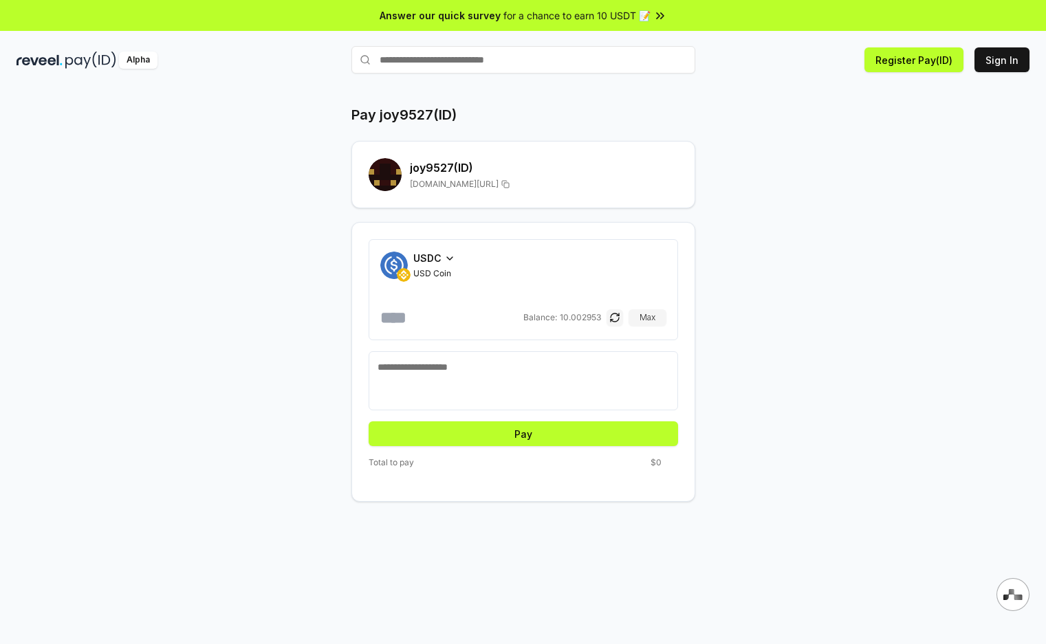
click at [468, 291] on div "USDC USD Coin Balance: 10.002953 Max" at bounding box center [523, 290] width 286 height 78
click at [468, 314] on input "number" at bounding box center [450, 318] width 140 height 22
type input "*"
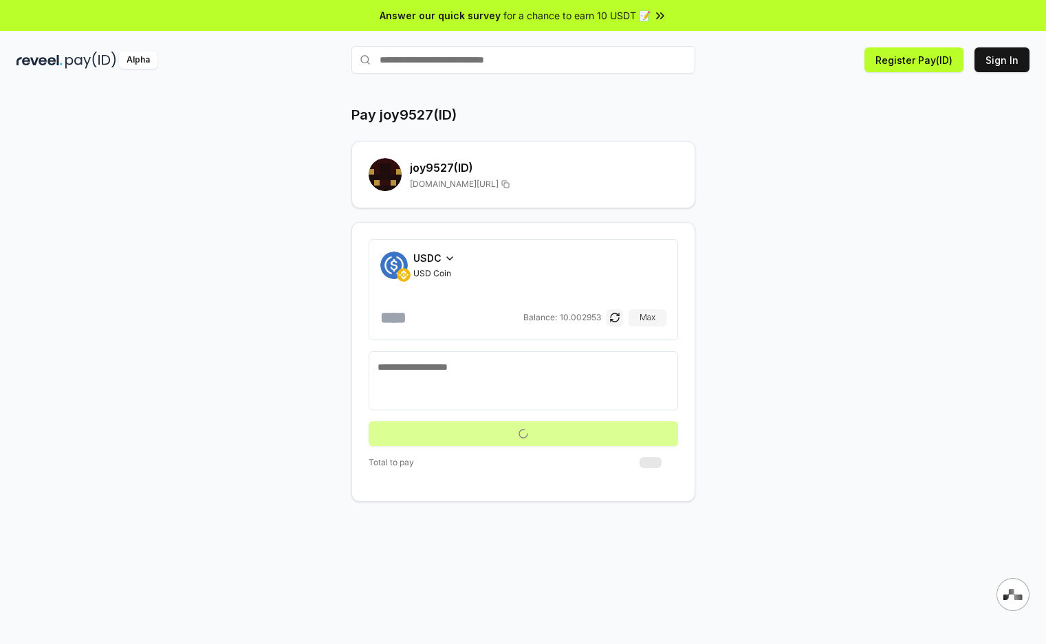
type input "*"
click at [782, 373] on div "Pay joy9527(ID) joy9527 (ID) reveel.id/pay/joy9527 USDC USD Coin * Balance: 10.…" at bounding box center [523, 303] width 825 height 397
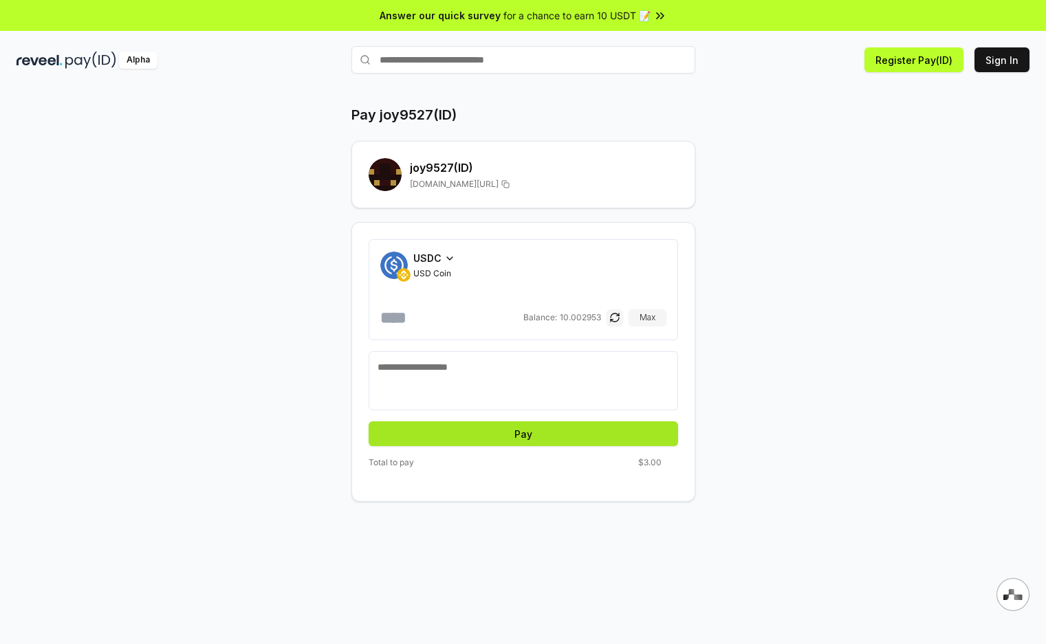
click at [549, 444] on button "Pay" at bounding box center [523, 434] width 309 height 25
click at [541, 438] on button "Pay" at bounding box center [523, 434] width 309 height 25
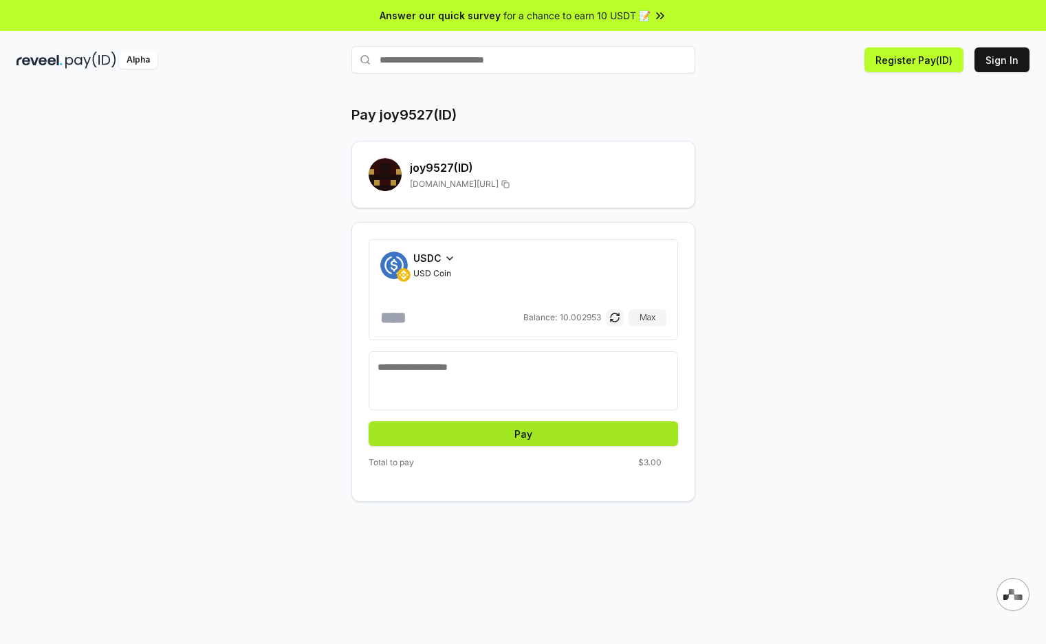
click at [541, 438] on button "Pay" at bounding box center [523, 434] width 309 height 25
click at [464, 382] on textarea at bounding box center [524, 380] width 292 height 41
paste textarea "**********"
type textarea "**********"
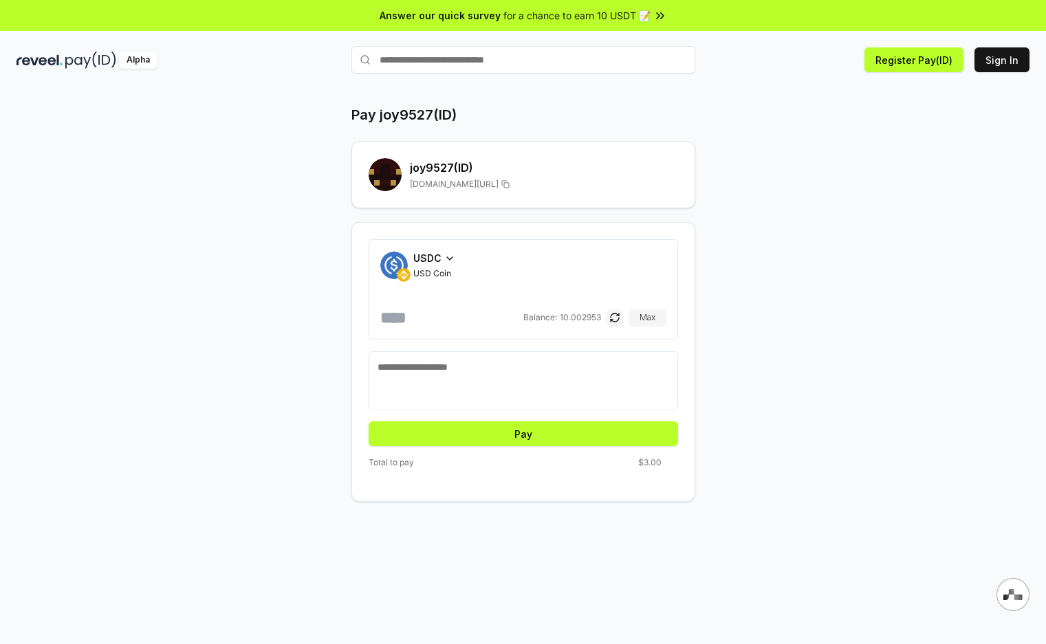
click at [922, 351] on div "Pay joy9527(ID) joy9527 (ID) reveel.id/pay/joy9527 USDC USD Coin * Balance: 10.…" at bounding box center [523, 303] width 825 height 397
click at [823, 323] on div "Pay joy9527(ID) joy9527 (ID) reveel.id/pay/joy9527 USDC USD Coin * Balance: 10.…" at bounding box center [523, 303] width 825 height 397
click at [509, 136] on div "Pay joy9527(ID) joy9527 (ID) reveel.id/pay/joy9527" at bounding box center [523, 156] width 344 height 103
click at [777, 144] on div "Pay joy9527(ID) joy9527 (ID) reveel.id/pay/joy9527 USDC USD Coin * Balance: 10.…" at bounding box center [523, 303] width 825 height 397
